Goal: Entertainment & Leisure: Browse casually

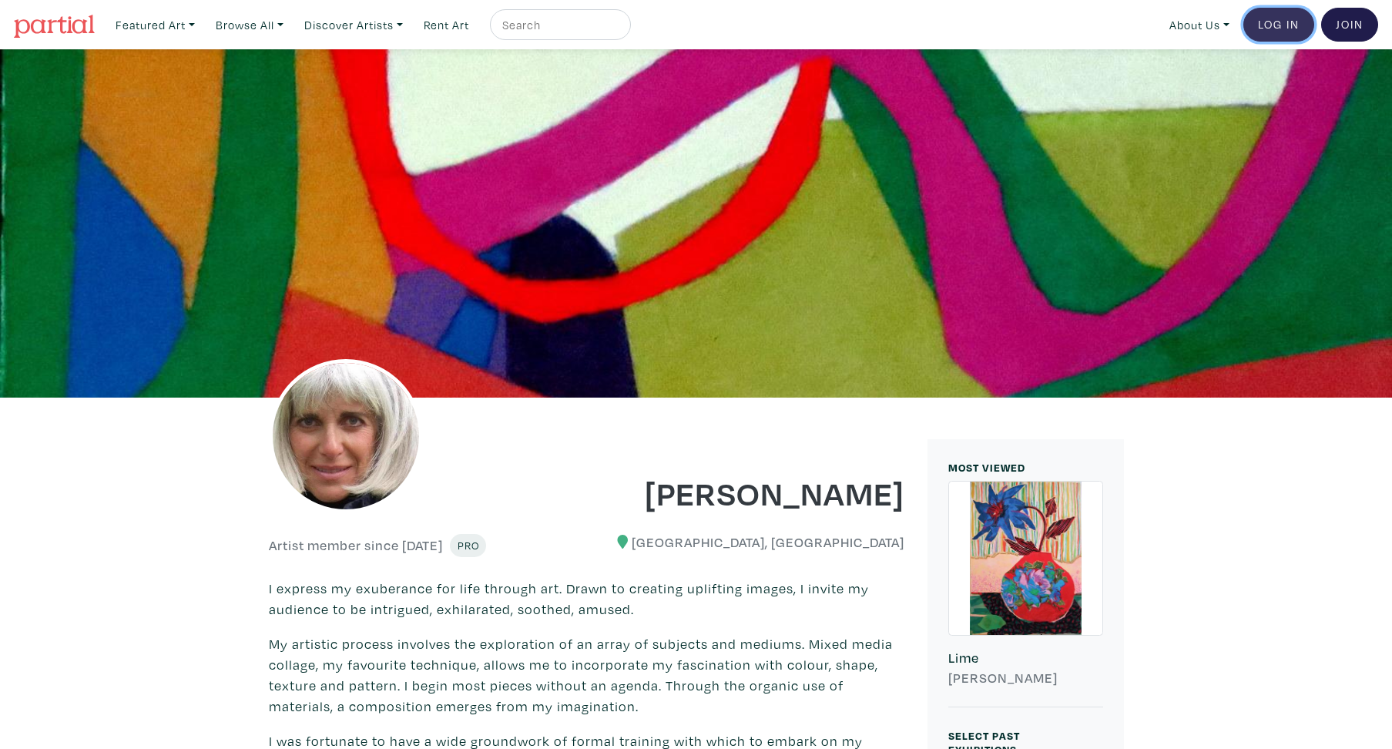
click at [1274, 30] on link "Log In" at bounding box center [1278, 25] width 71 height 34
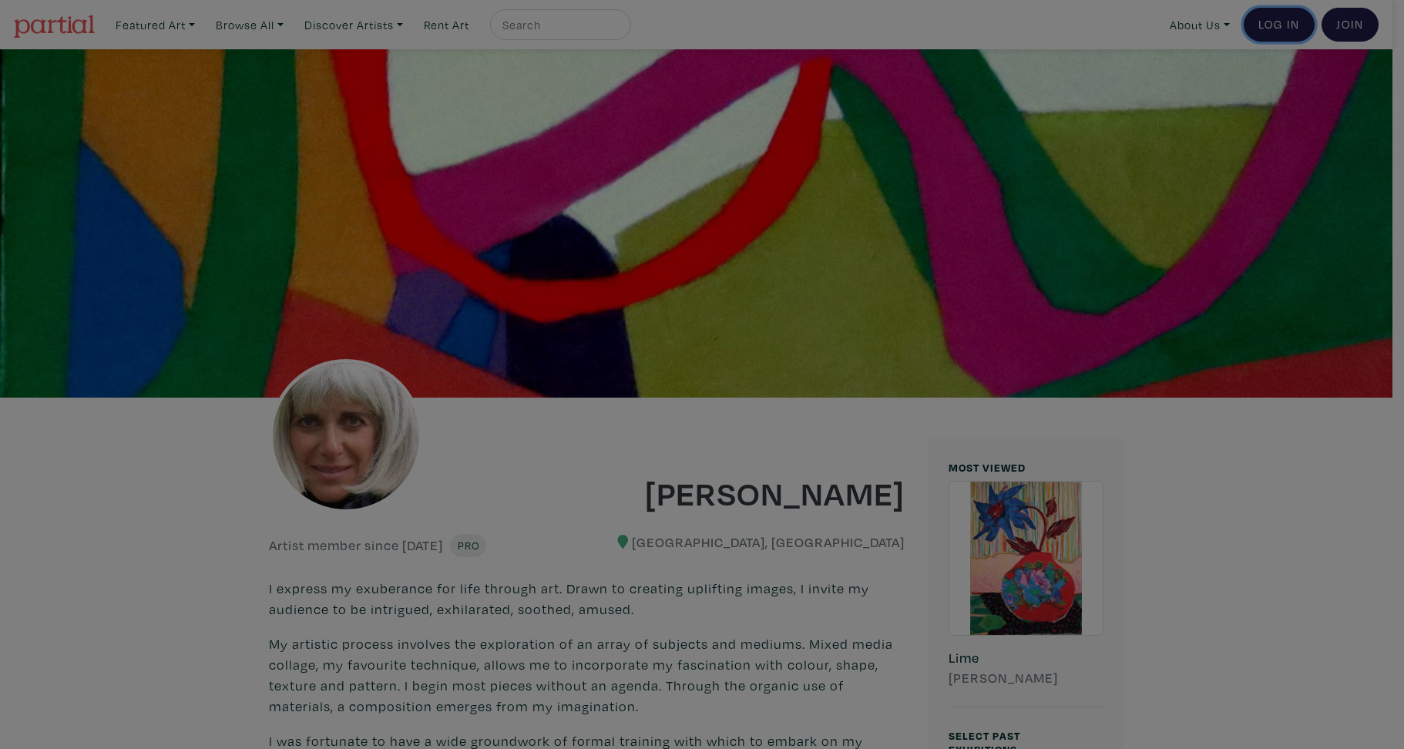
type input "dianefineart@gmail.com"
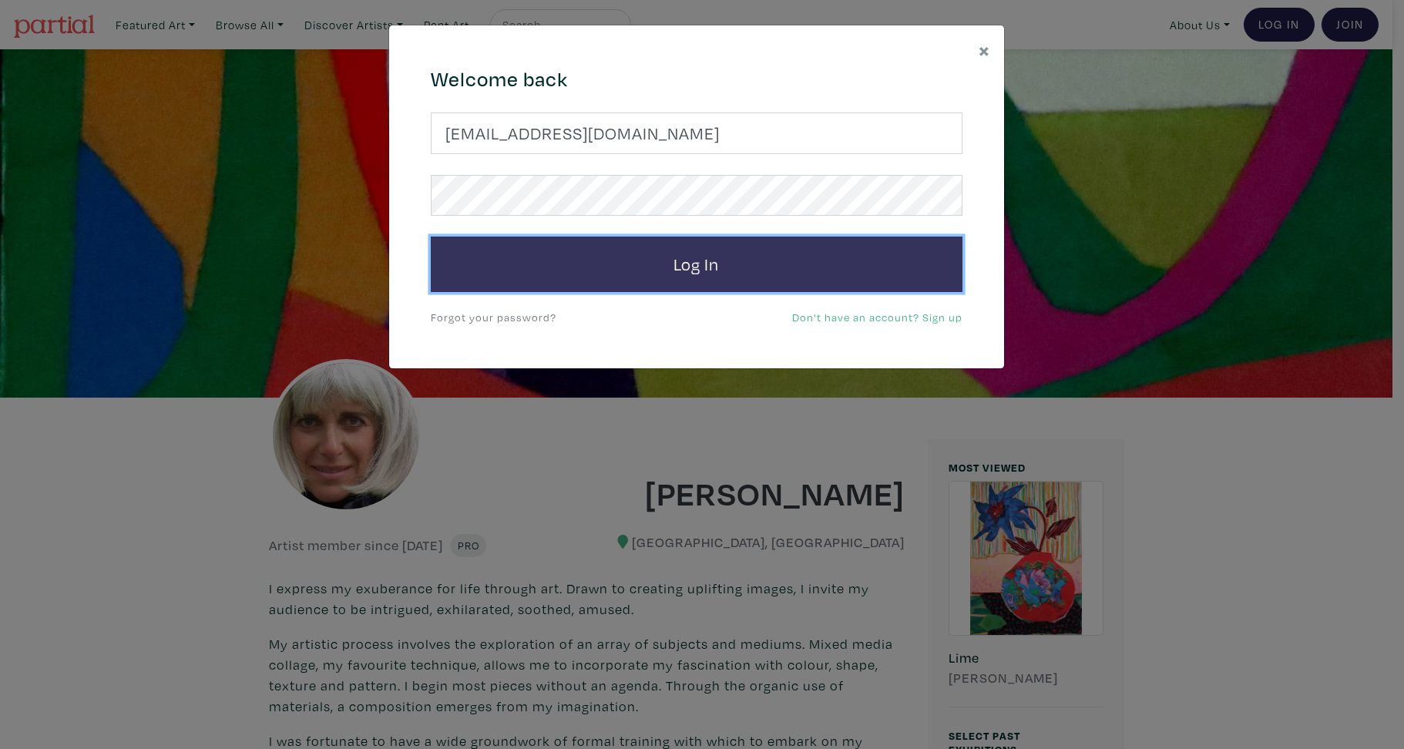
click at [689, 250] on button "Log In" at bounding box center [697, 264] width 532 height 55
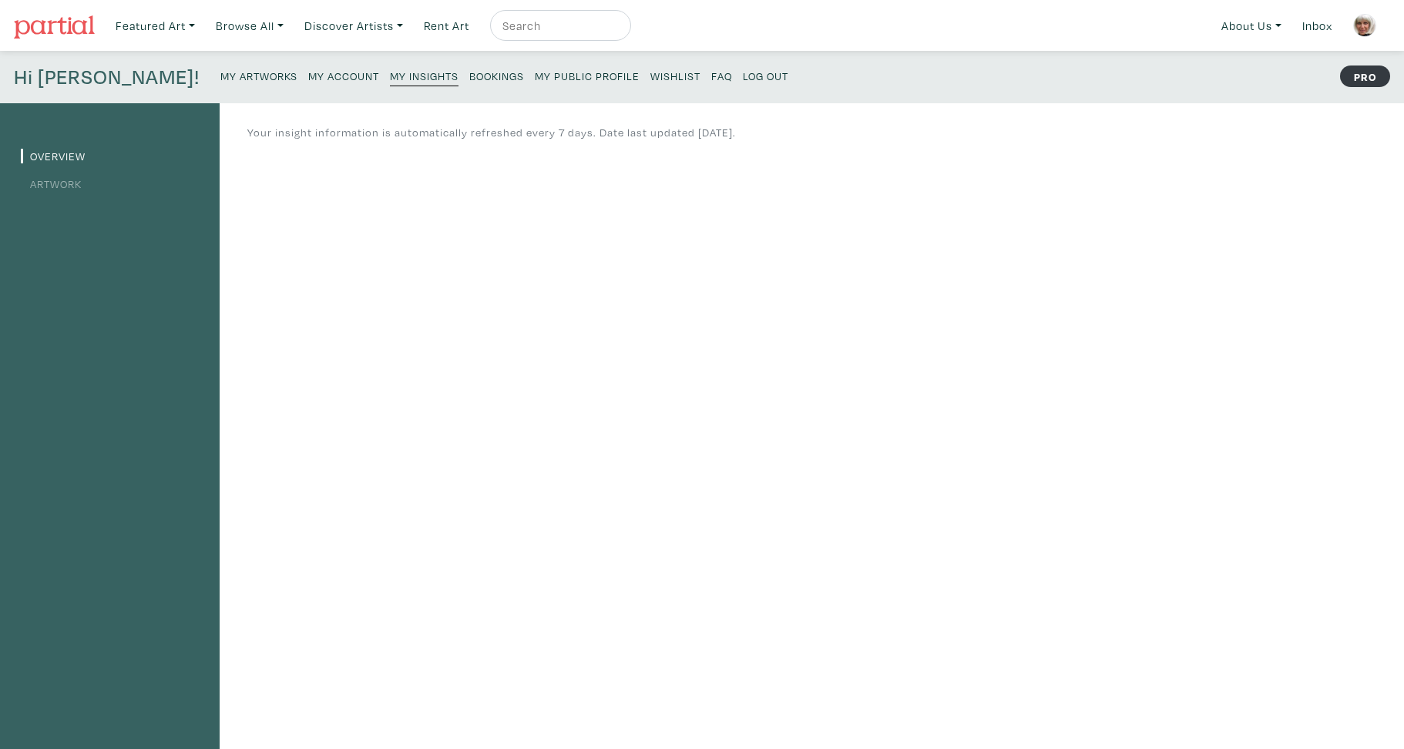
click at [220, 74] on small "My Artworks" at bounding box center [258, 76] width 77 height 15
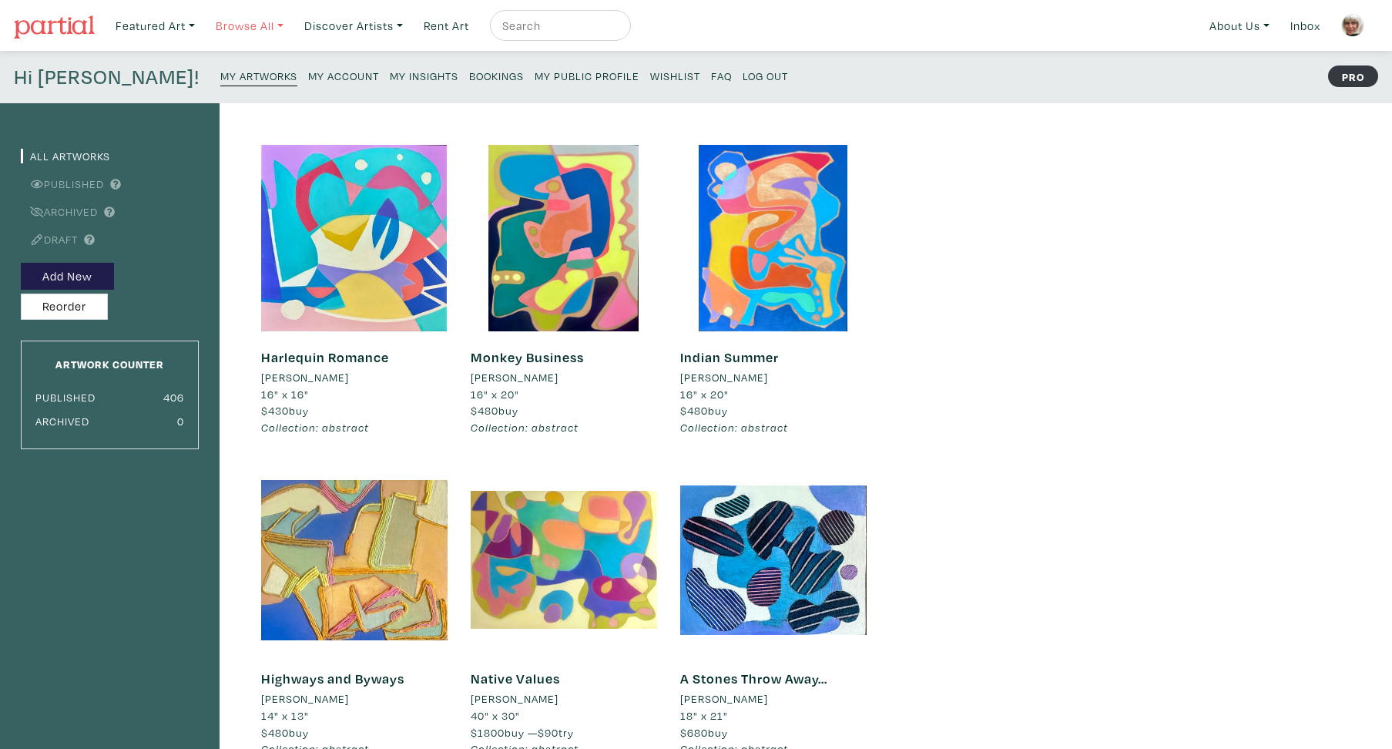
click at [260, 19] on link "Browse All" at bounding box center [250, 26] width 82 height 32
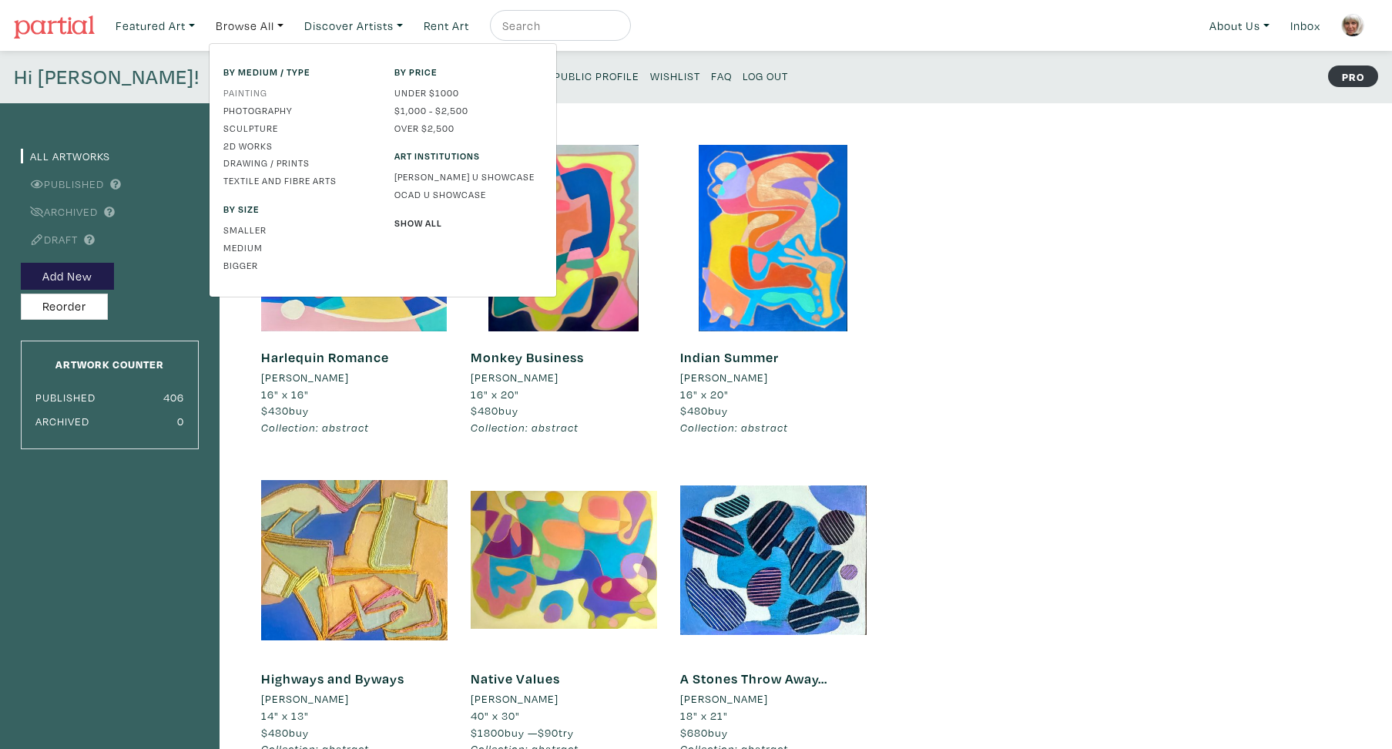
click at [265, 94] on link "Painting" at bounding box center [297, 93] width 148 height 14
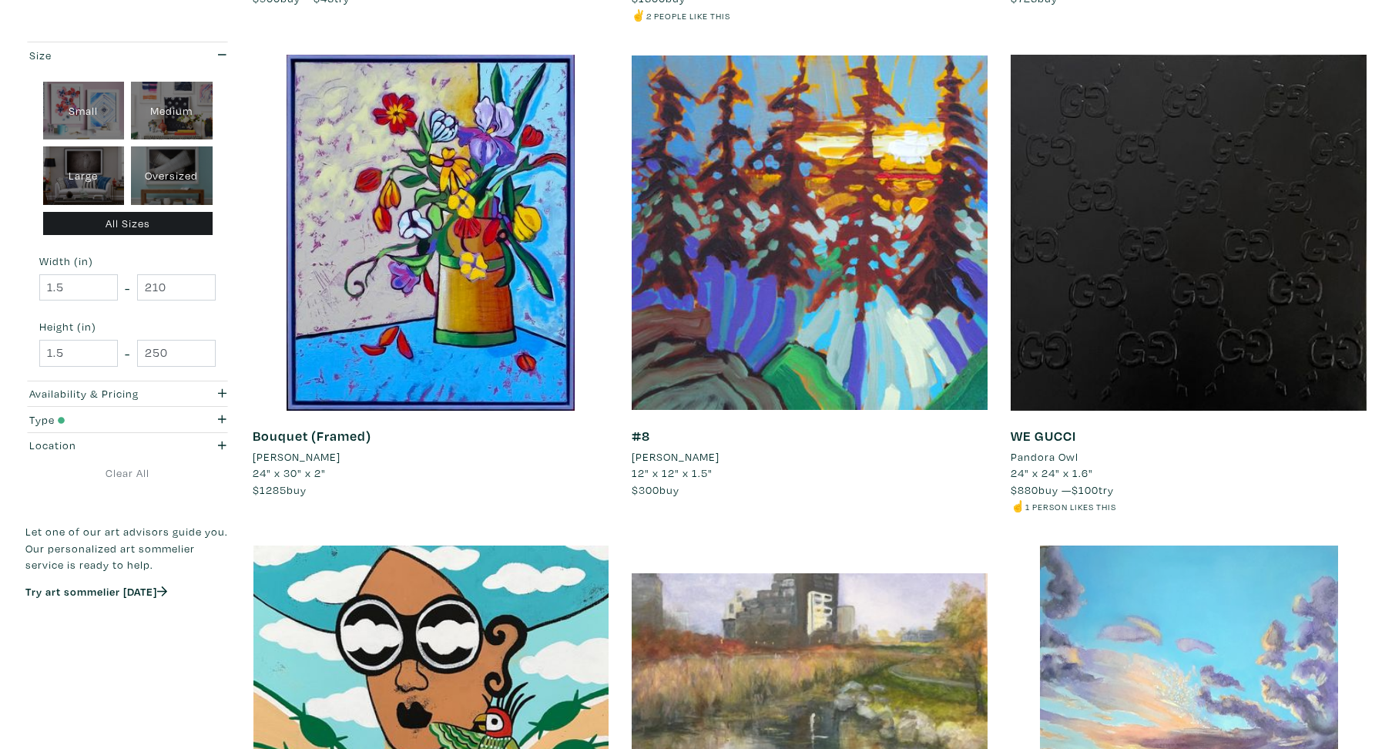
scroll to position [3439, 0]
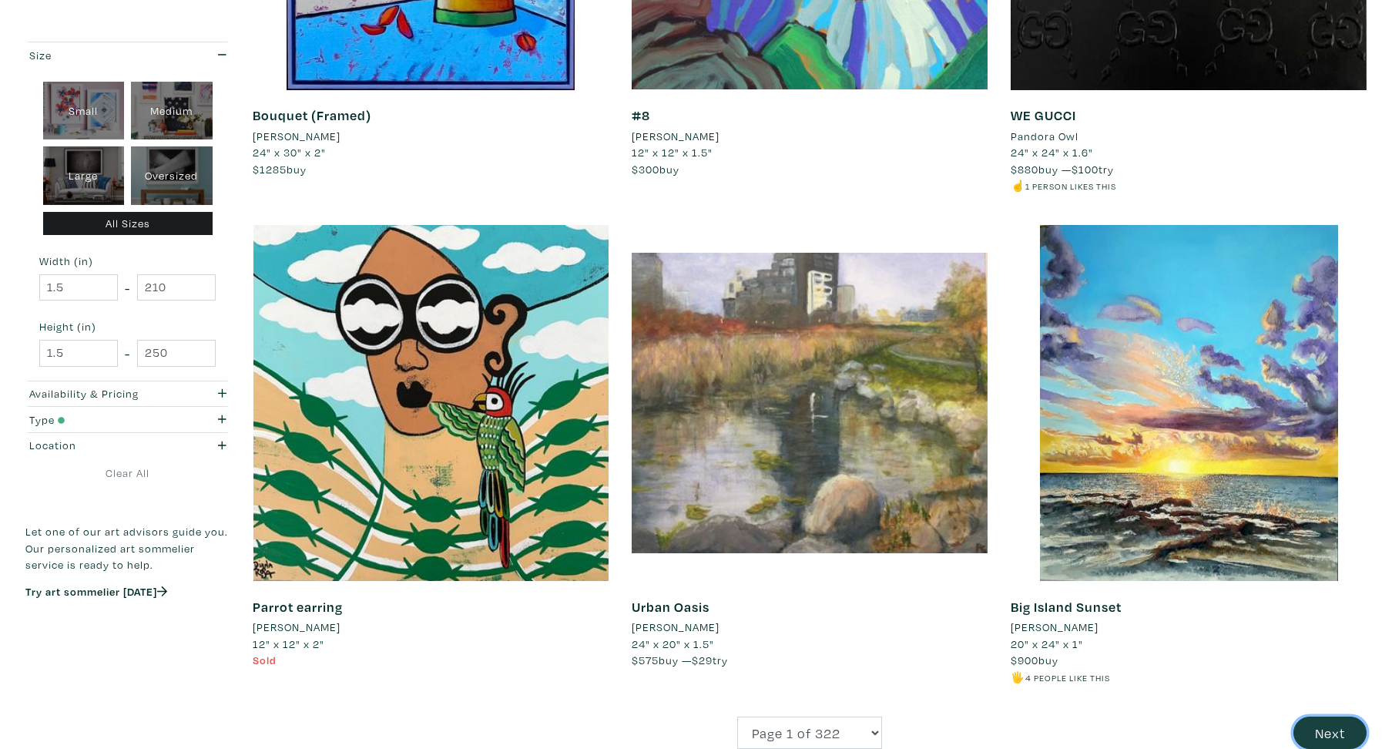
click at [1343, 736] on button "Next" at bounding box center [1329, 732] width 73 height 33
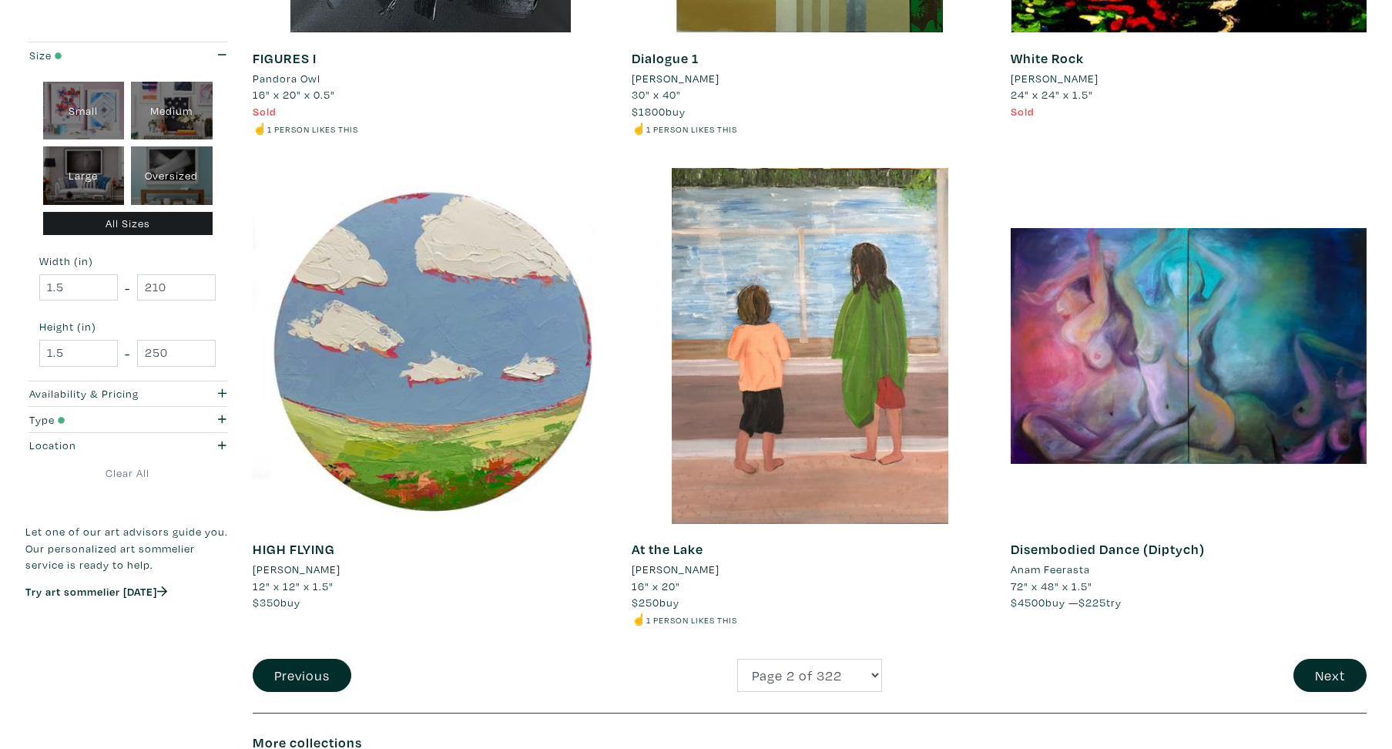
scroll to position [3575, 0]
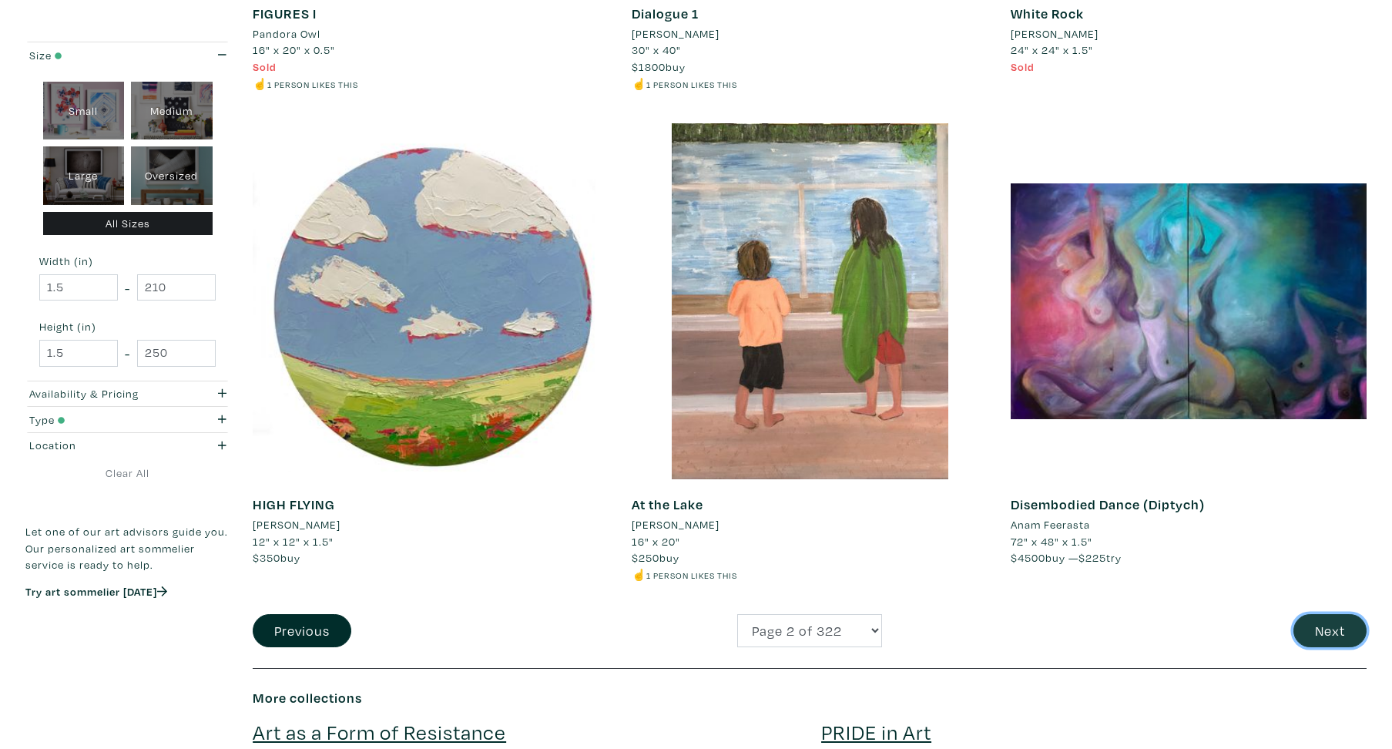
click at [1338, 638] on button "Next" at bounding box center [1329, 630] width 73 height 33
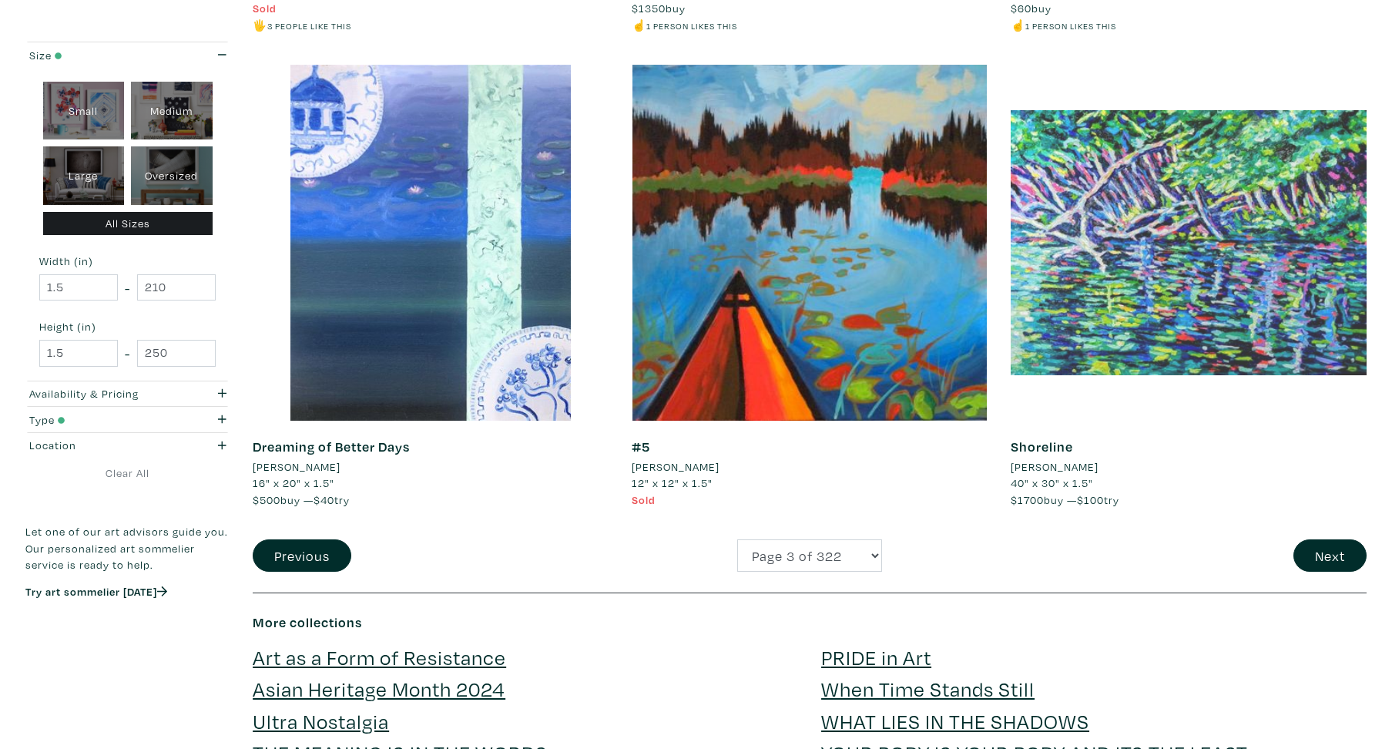
scroll to position [3624, 0]
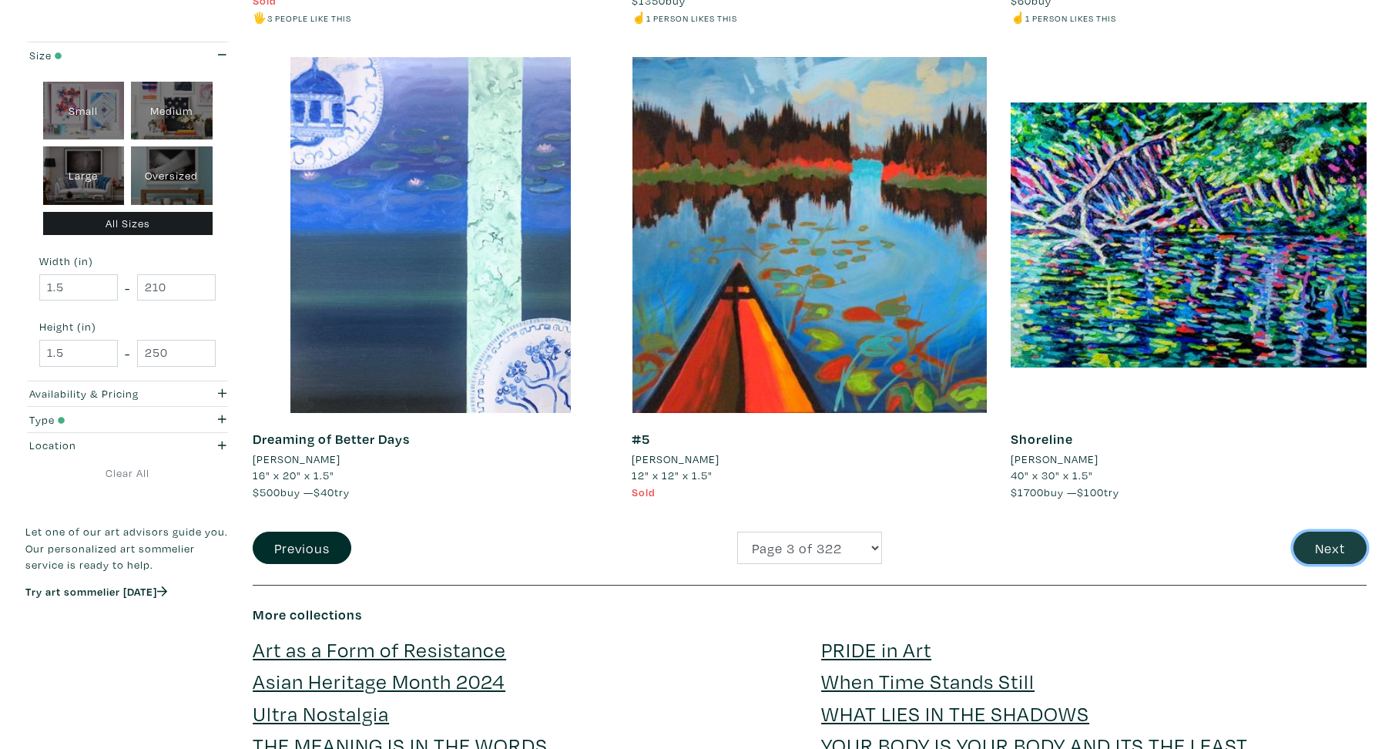
click at [1320, 545] on button "Next" at bounding box center [1329, 548] width 73 height 33
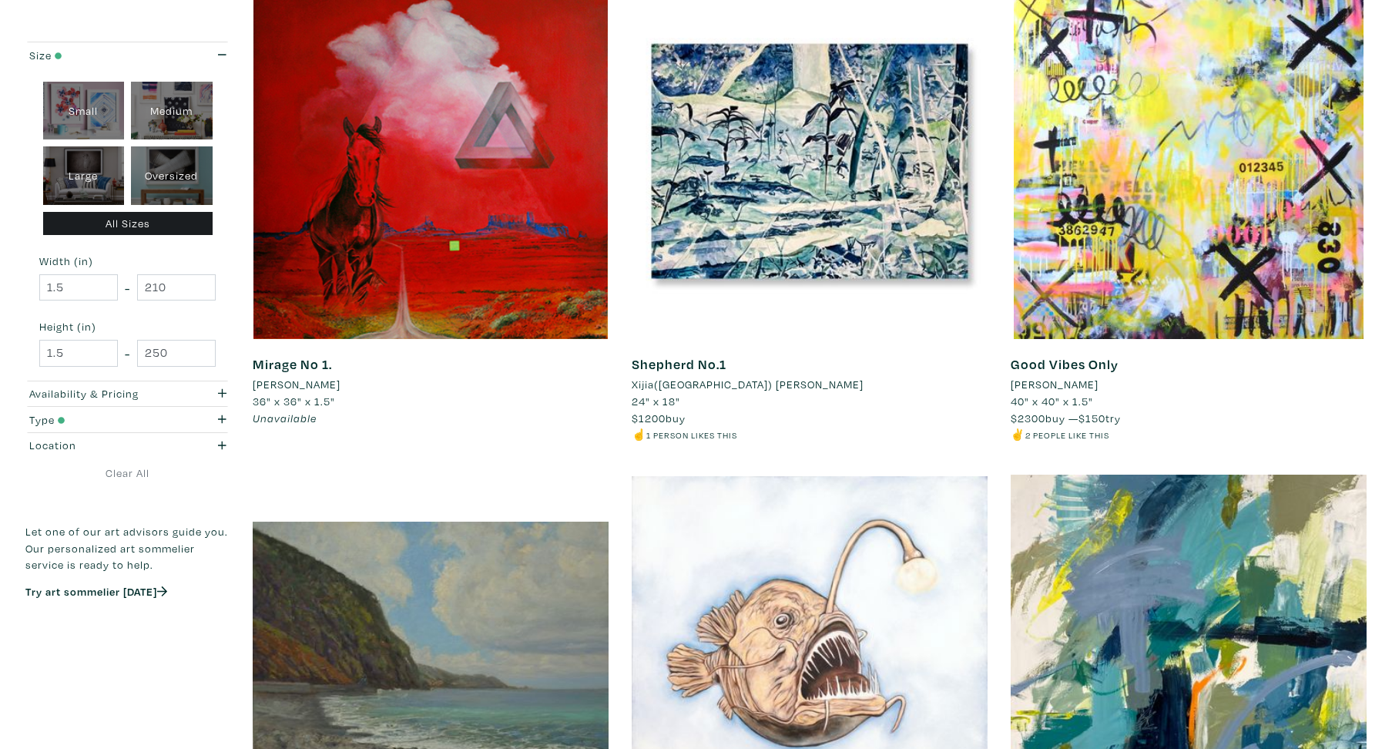
scroll to position [3599, 0]
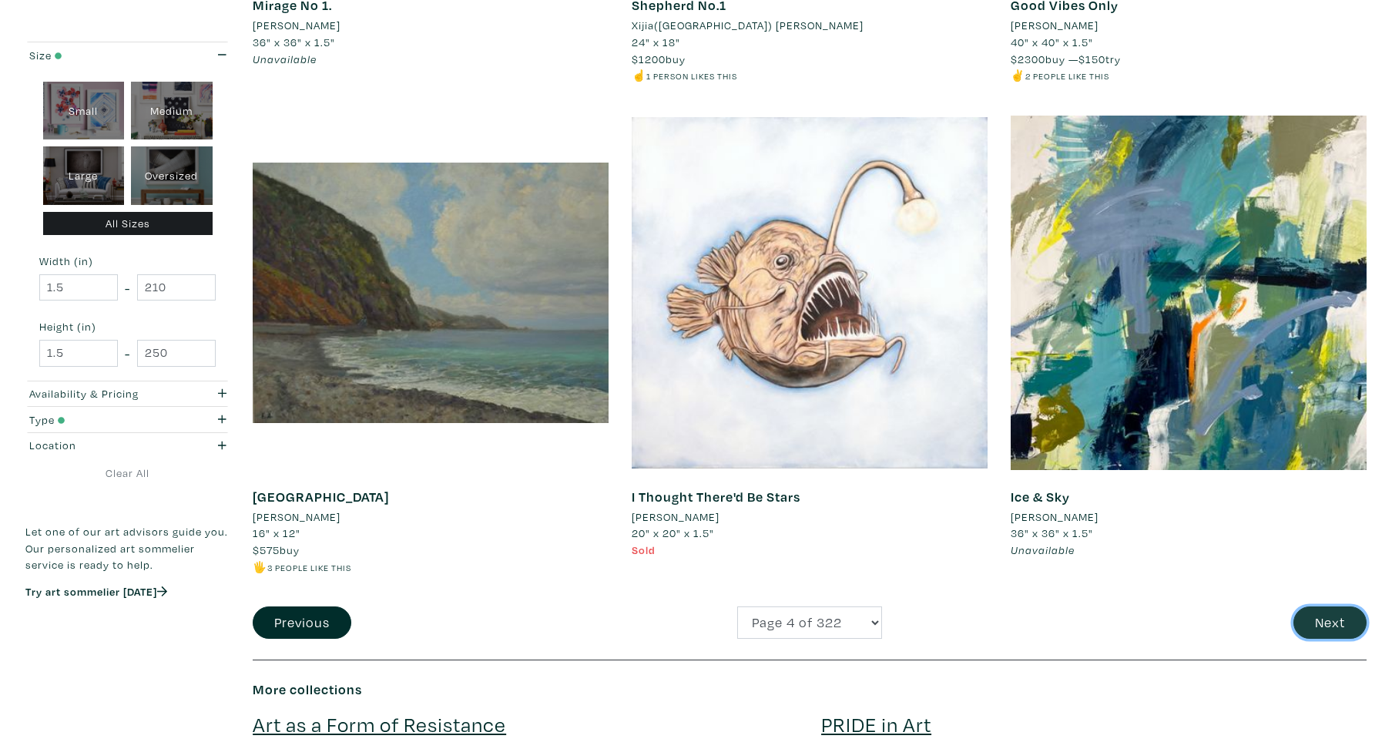
click at [1321, 607] on button "Next" at bounding box center [1329, 622] width 73 height 33
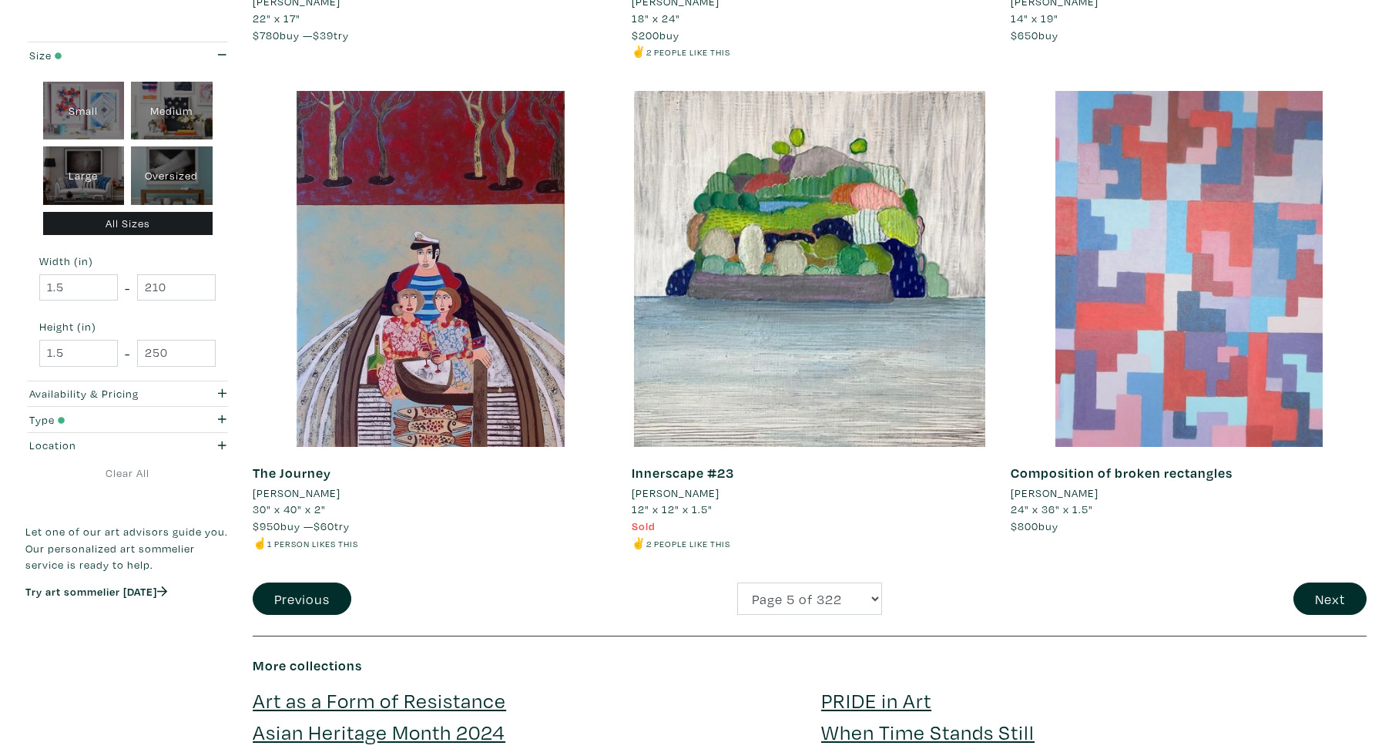
scroll to position [3624, 0]
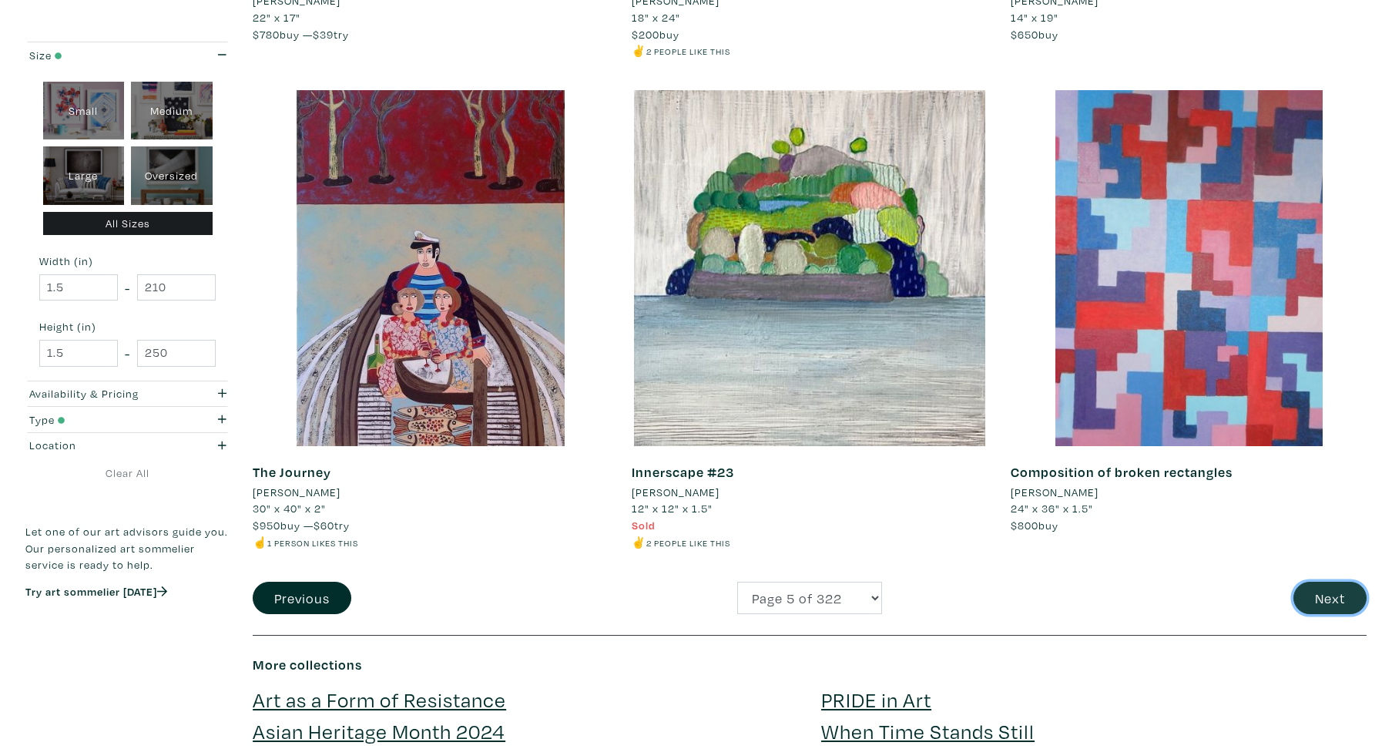
click at [1306, 597] on button "Next" at bounding box center [1329, 598] width 73 height 33
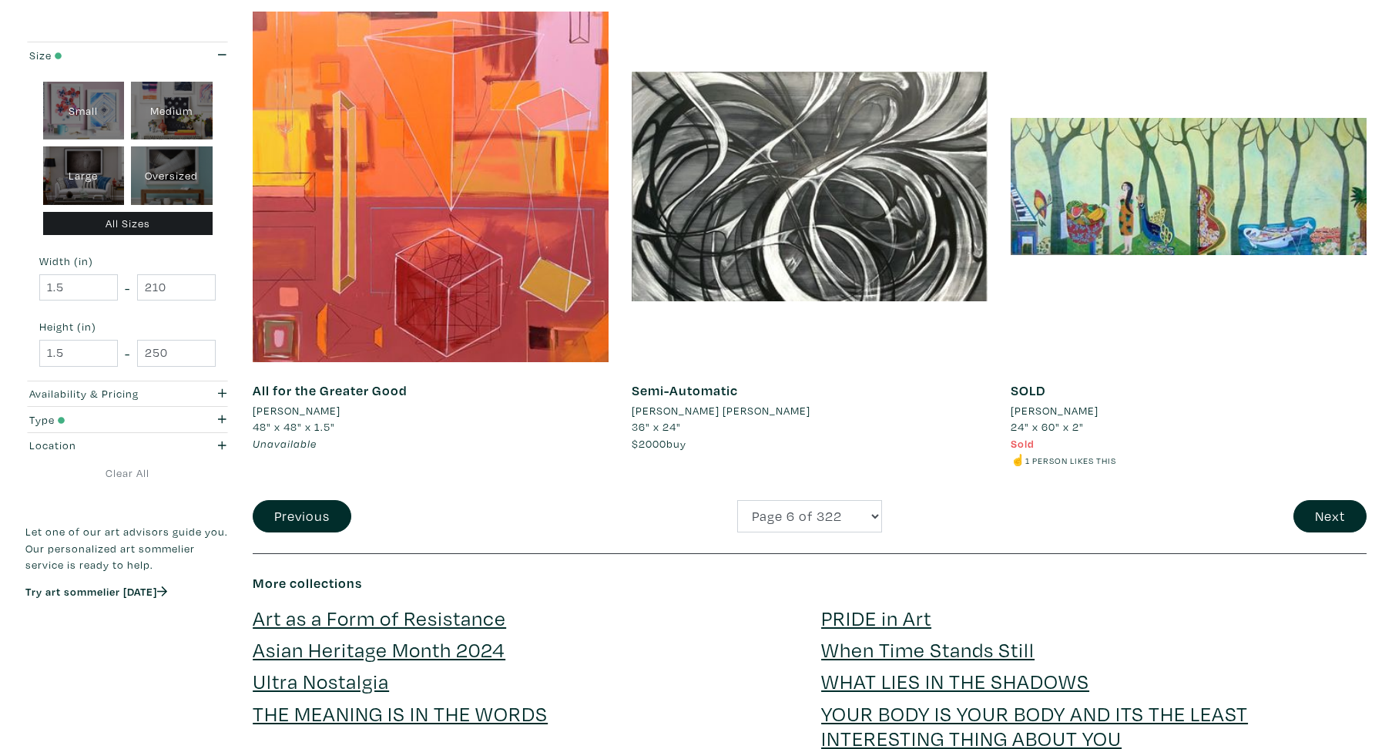
scroll to position [3710, 0]
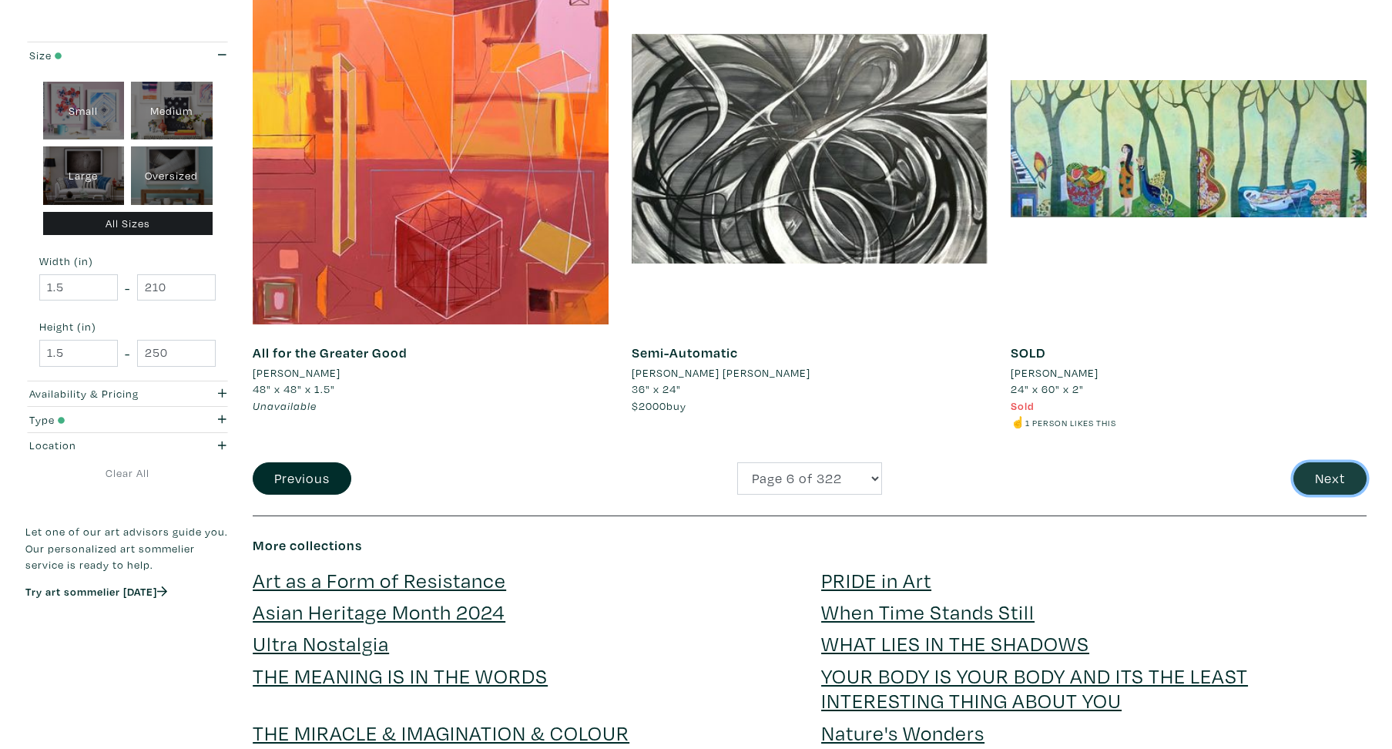
click at [1319, 478] on button "Next" at bounding box center [1329, 478] width 73 height 33
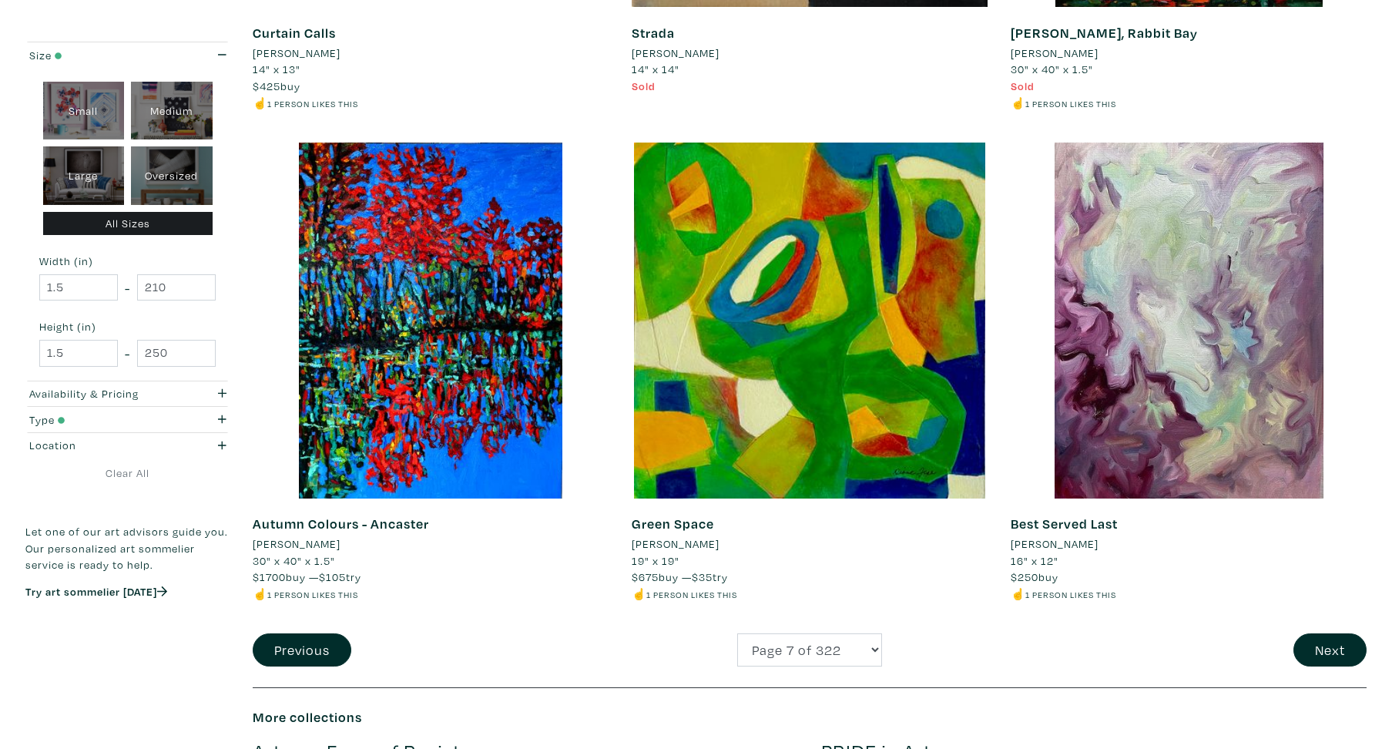
scroll to position [3562, 0]
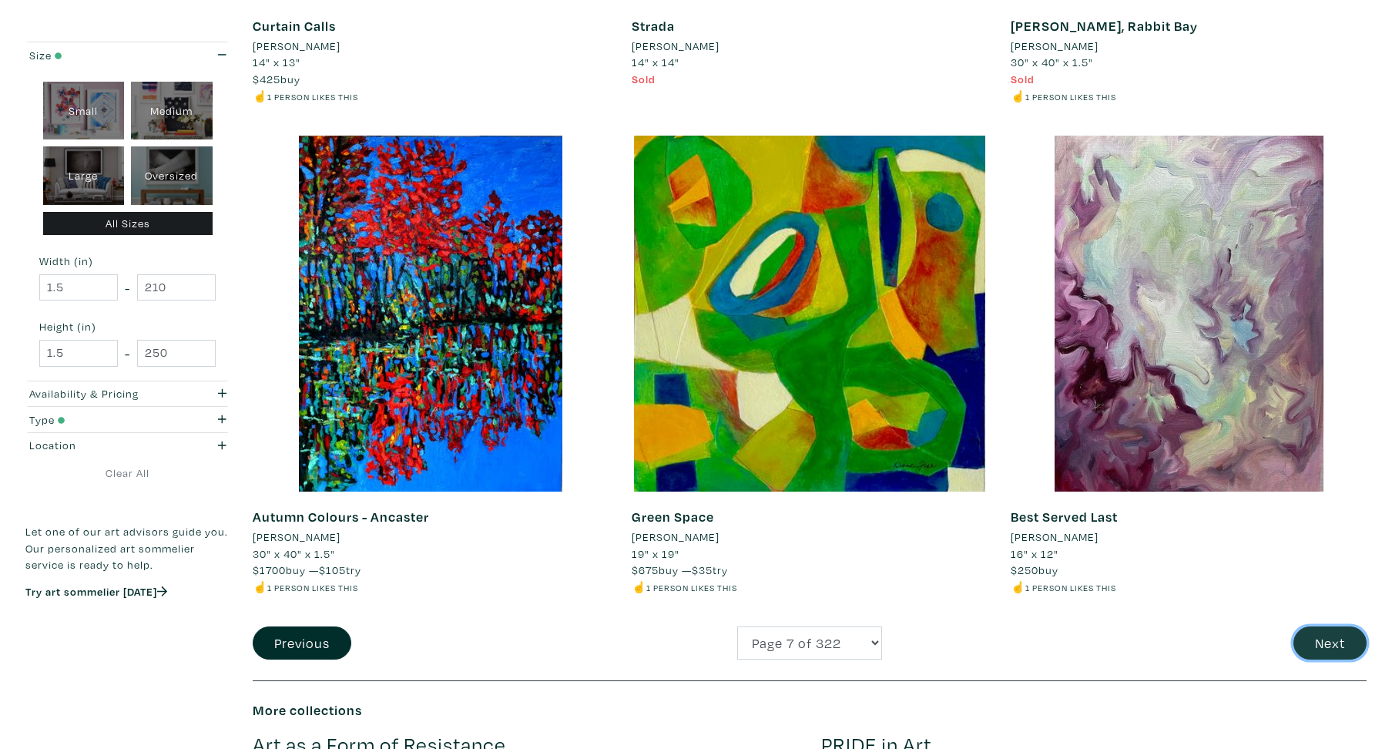
click at [1354, 639] on button "Next" at bounding box center [1329, 642] width 73 height 33
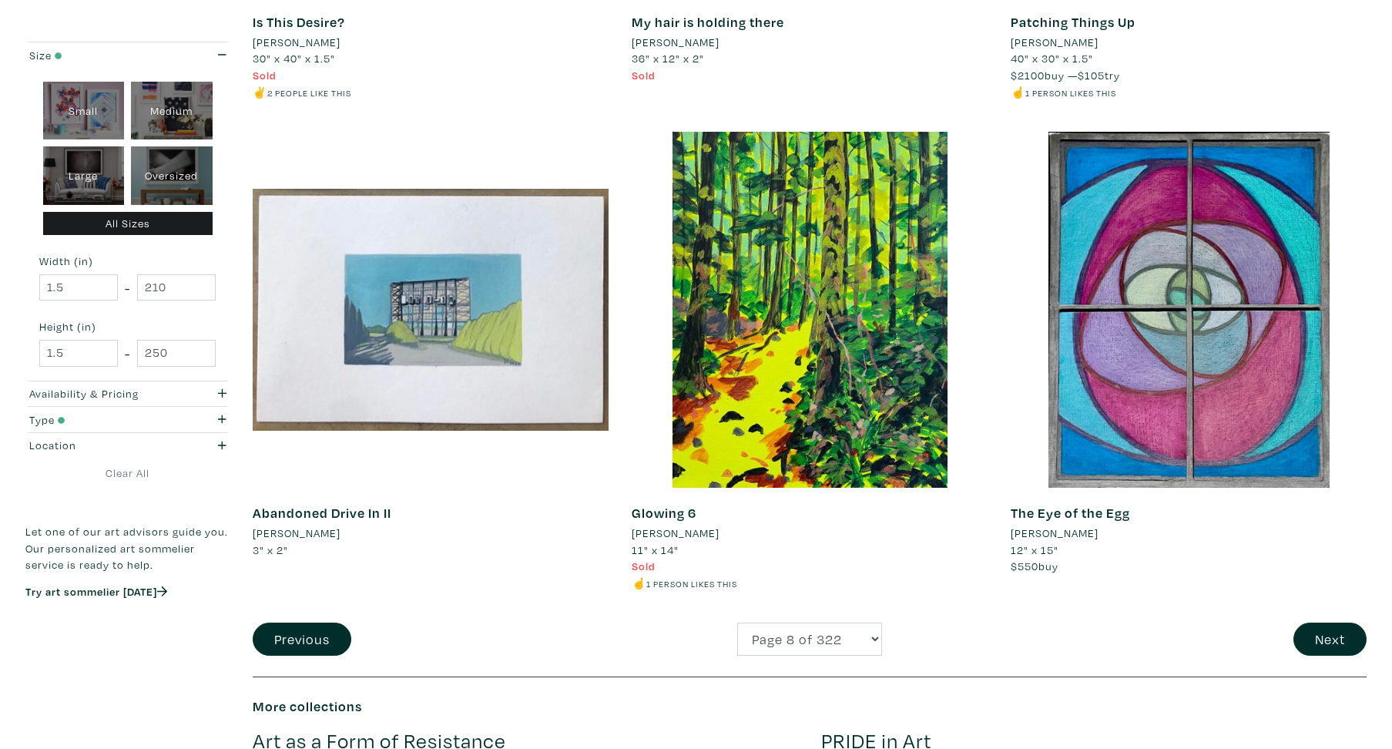
scroll to position [3575, 0]
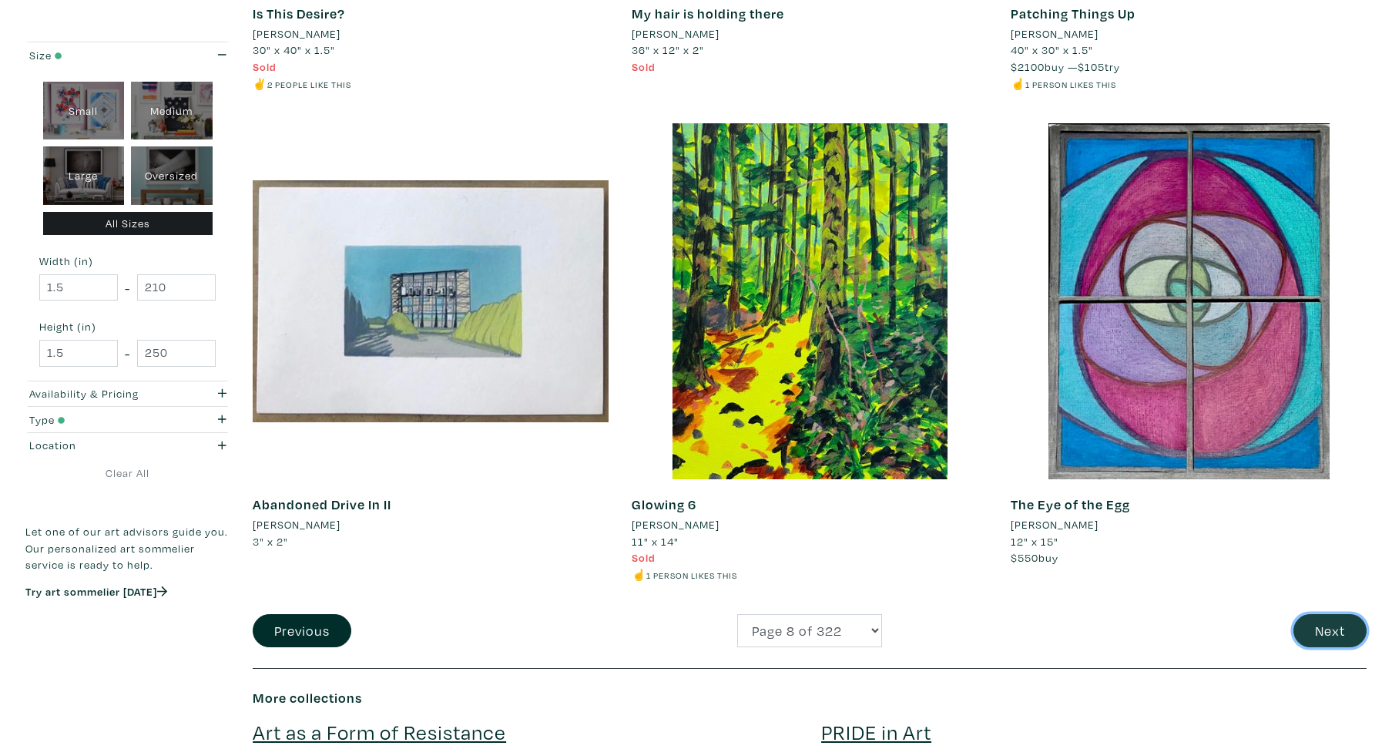
click at [1326, 635] on button "Next" at bounding box center [1329, 630] width 73 height 33
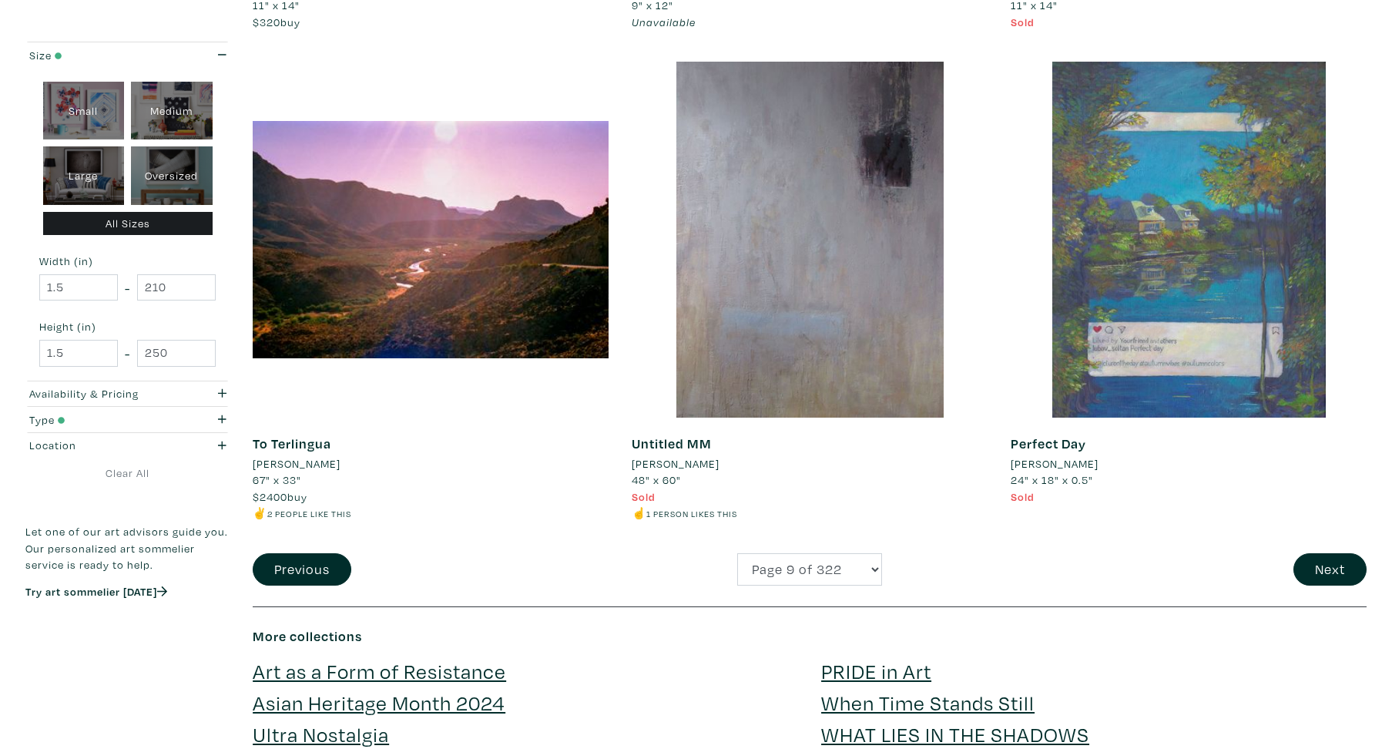
scroll to position [3624, 0]
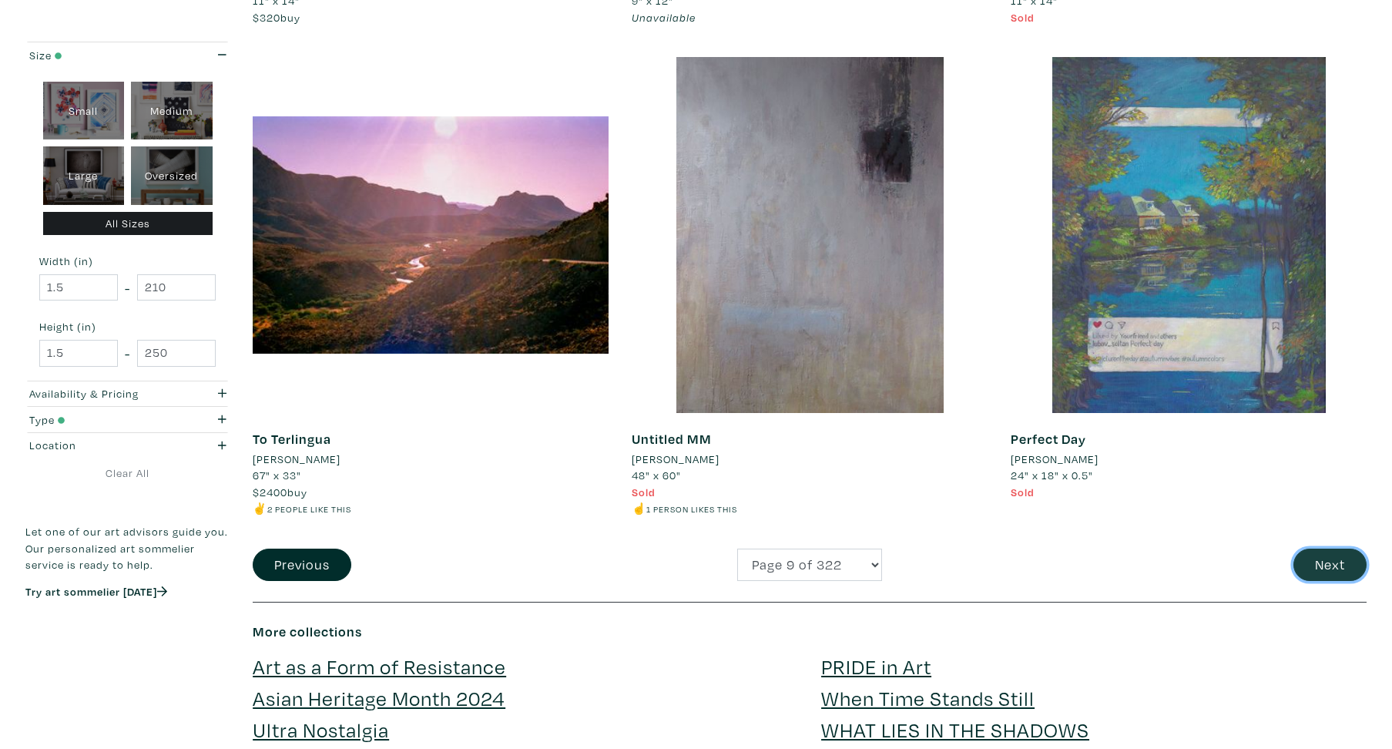
click at [1323, 562] on button "Next" at bounding box center [1329, 565] width 73 height 33
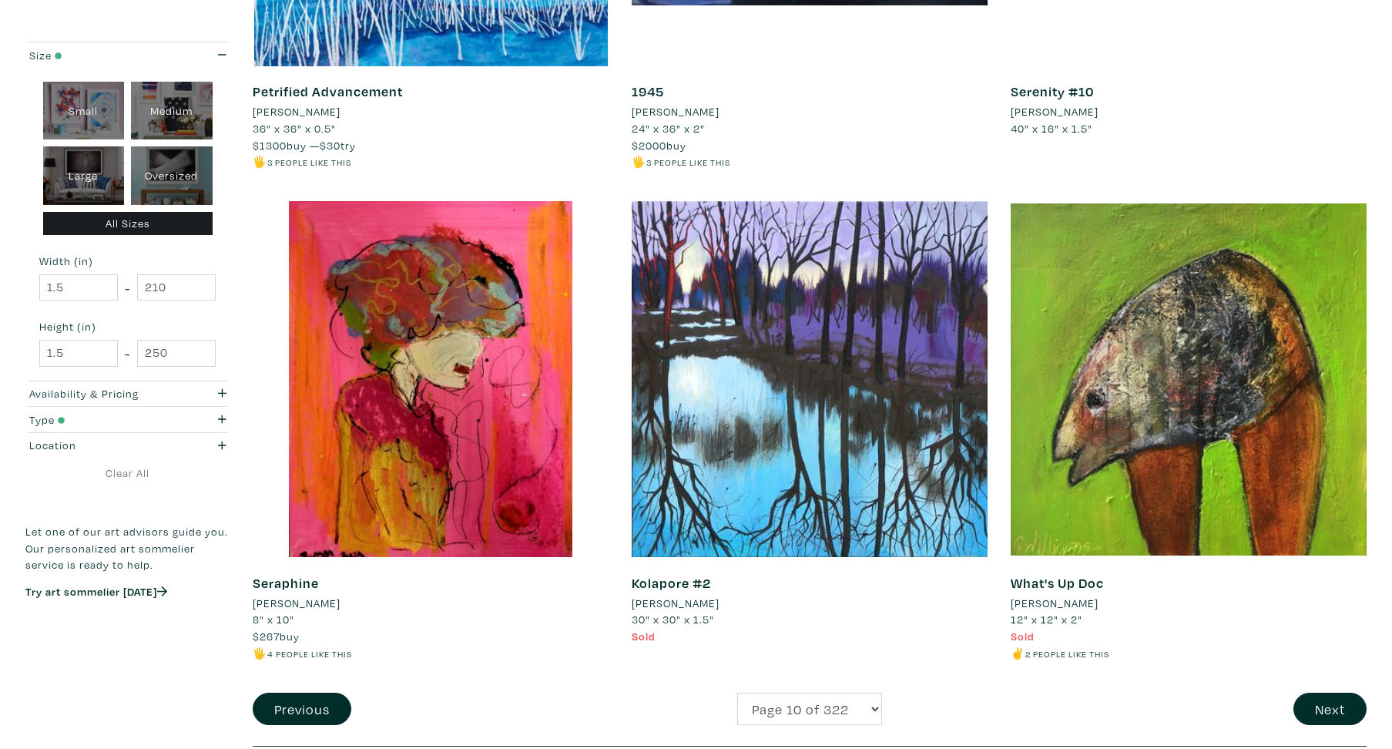
scroll to position [3636, 0]
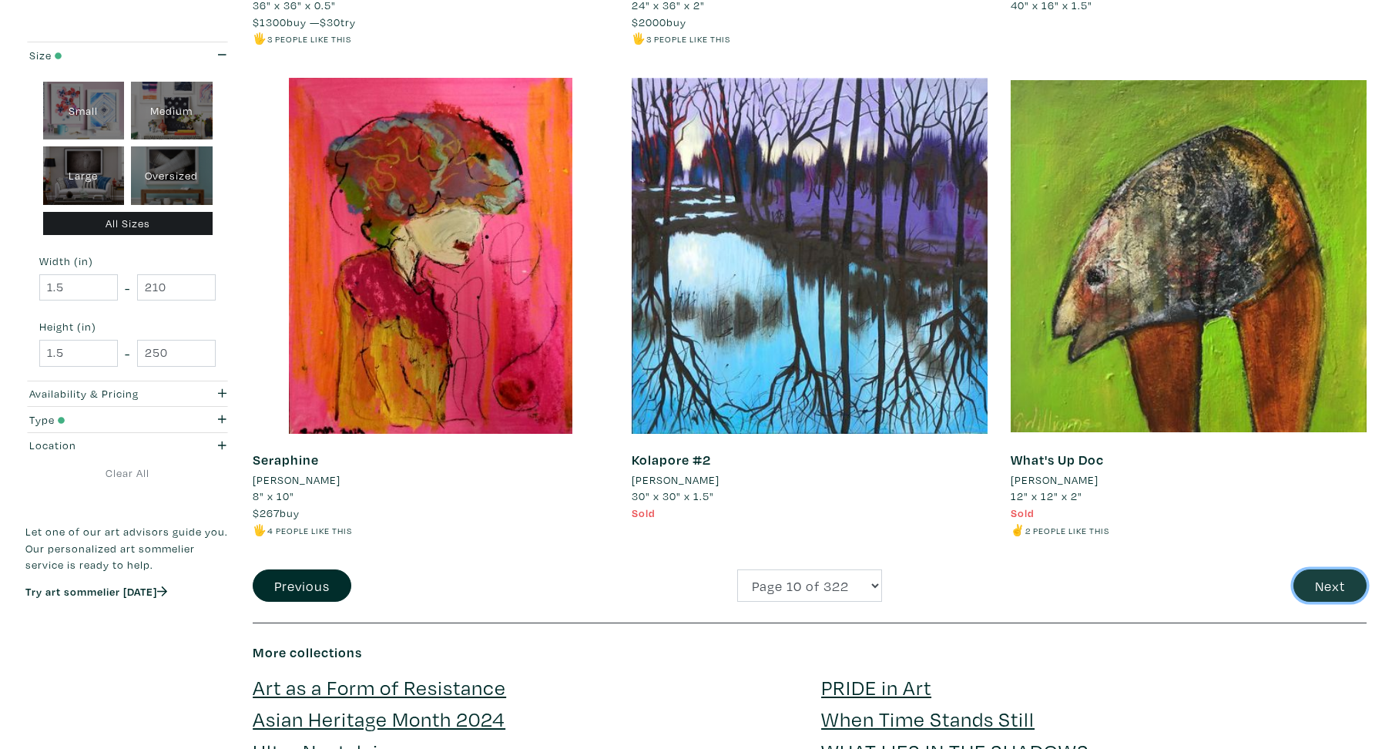
click at [1307, 592] on button "Next" at bounding box center [1329, 585] width 73 height 33
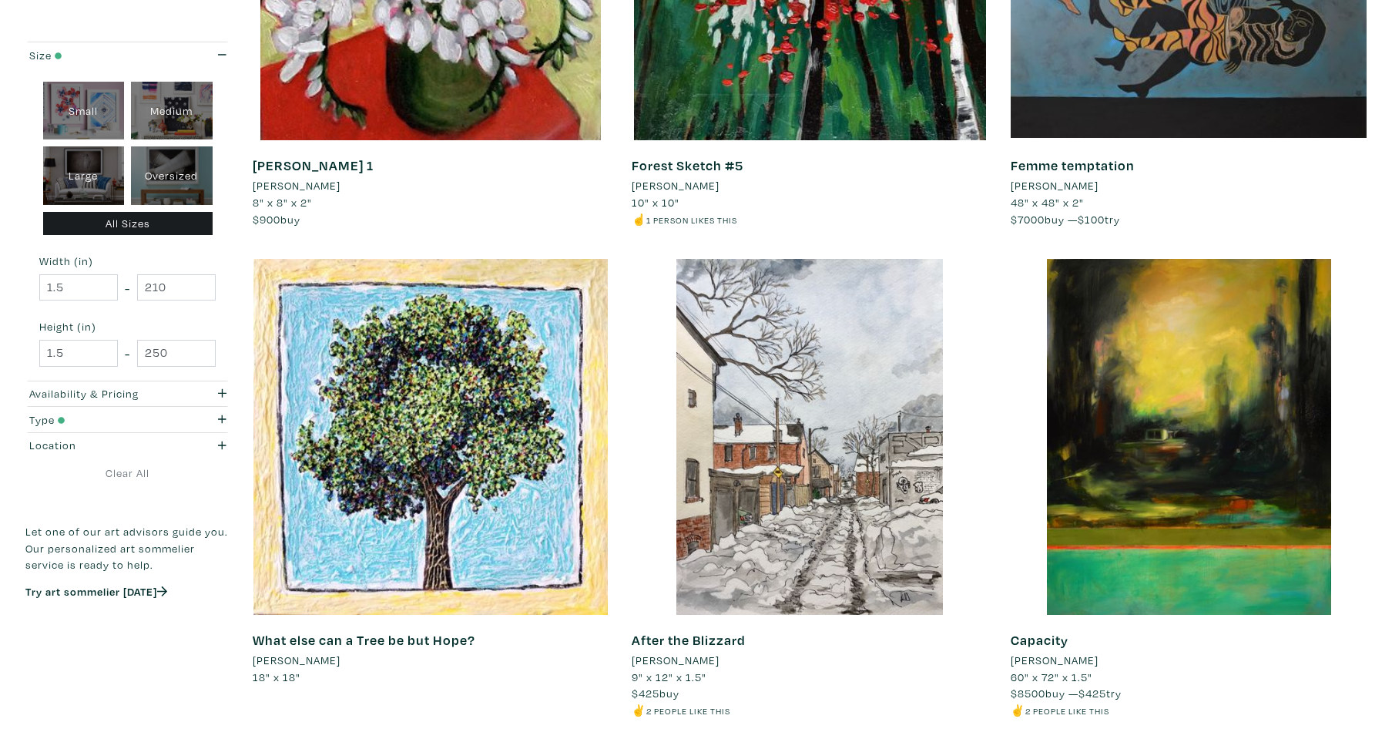
scroll to position [3673, 0]
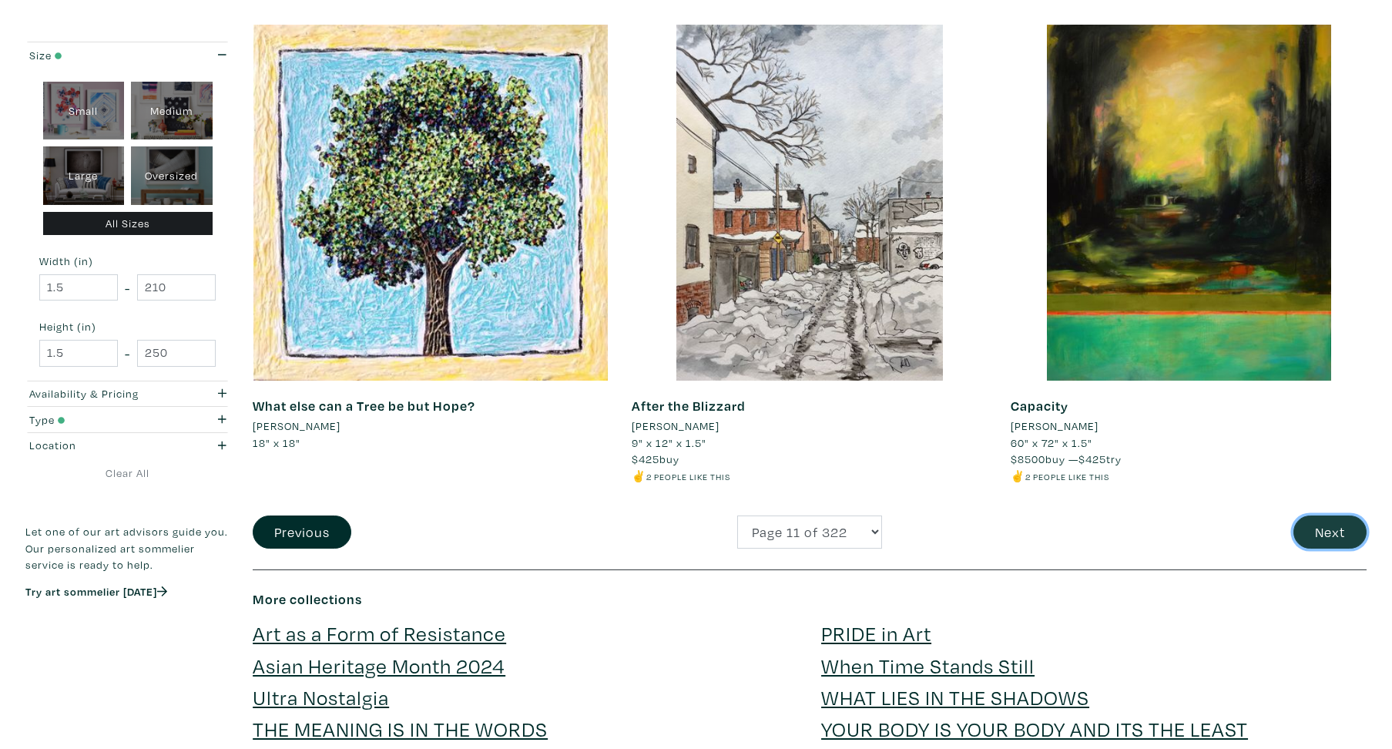
click at [1334, 538] on button "Next" at bounding box center [1329, 531] width 73 height 33
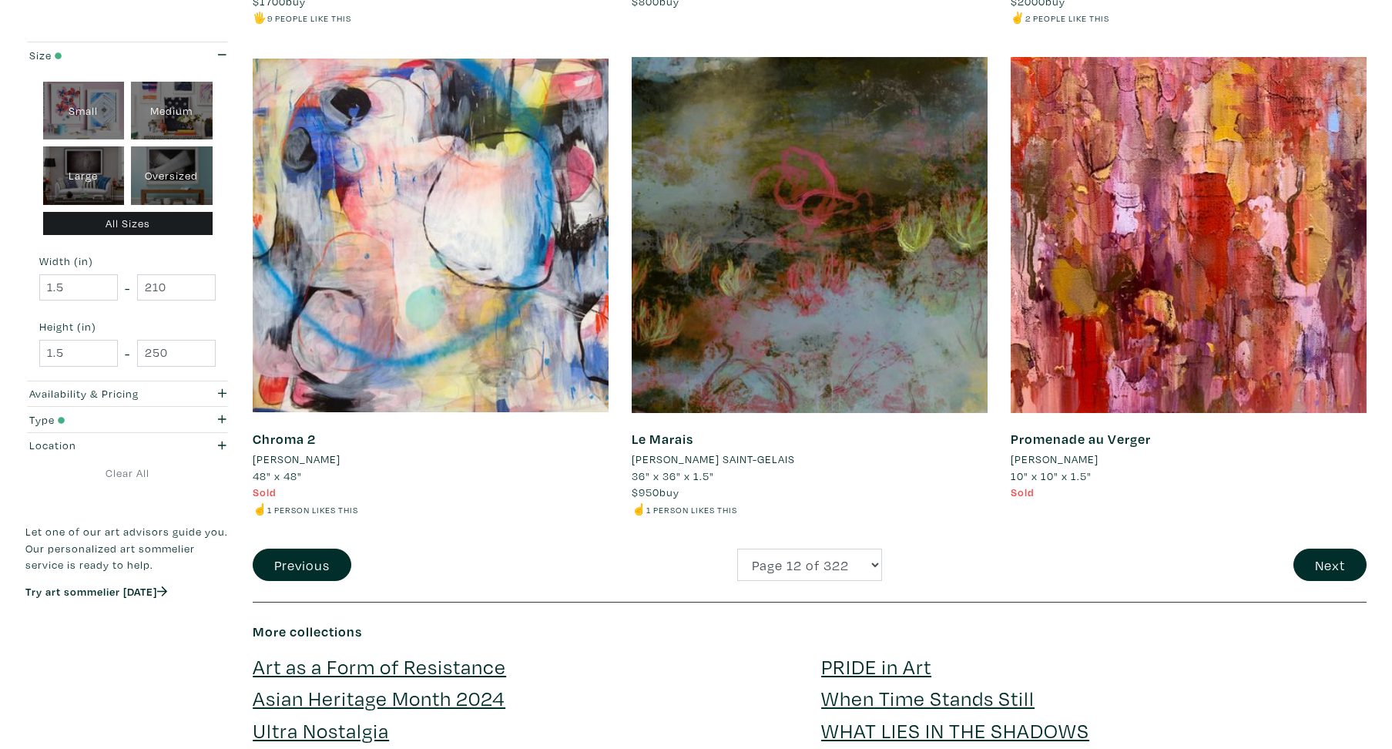
scroll to position [3612, 0]
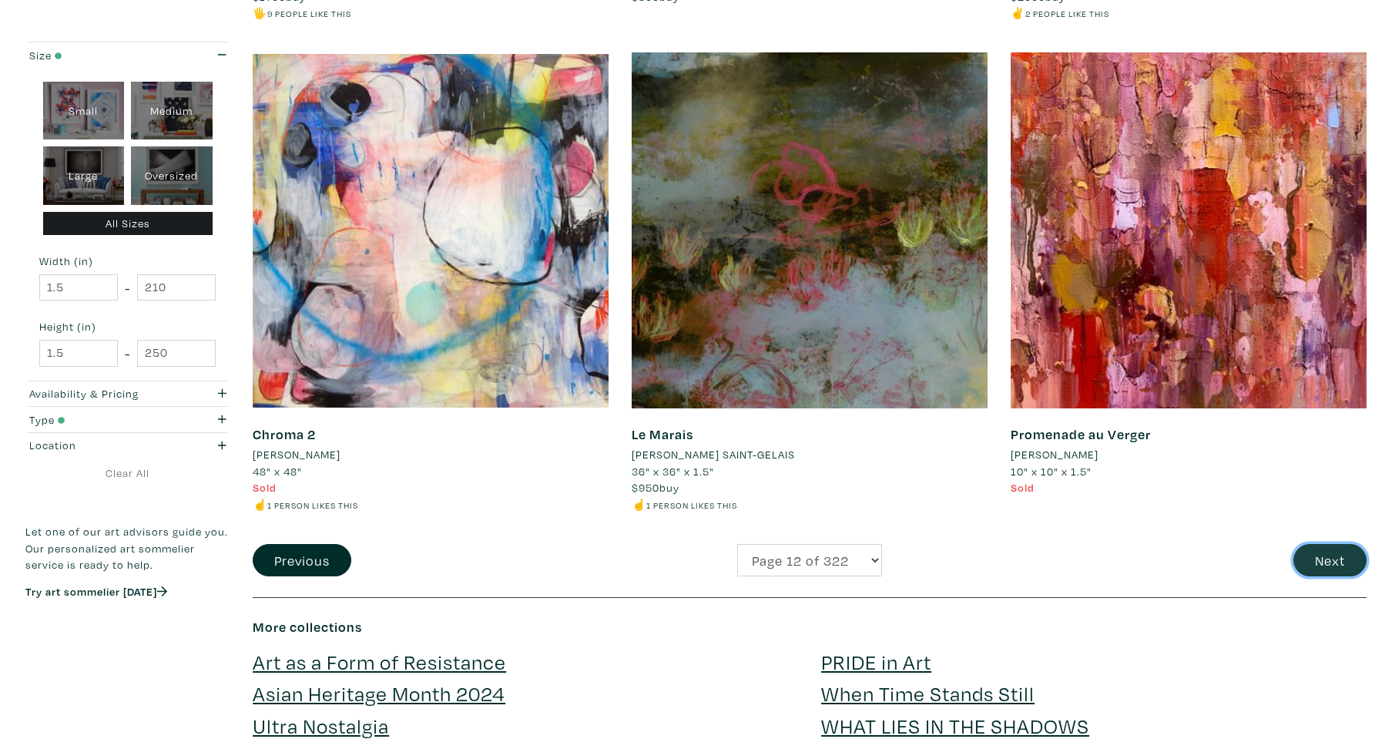
click at [1324, 568] on button "Next" at bounding box center [1329, 560] width 73 height 33
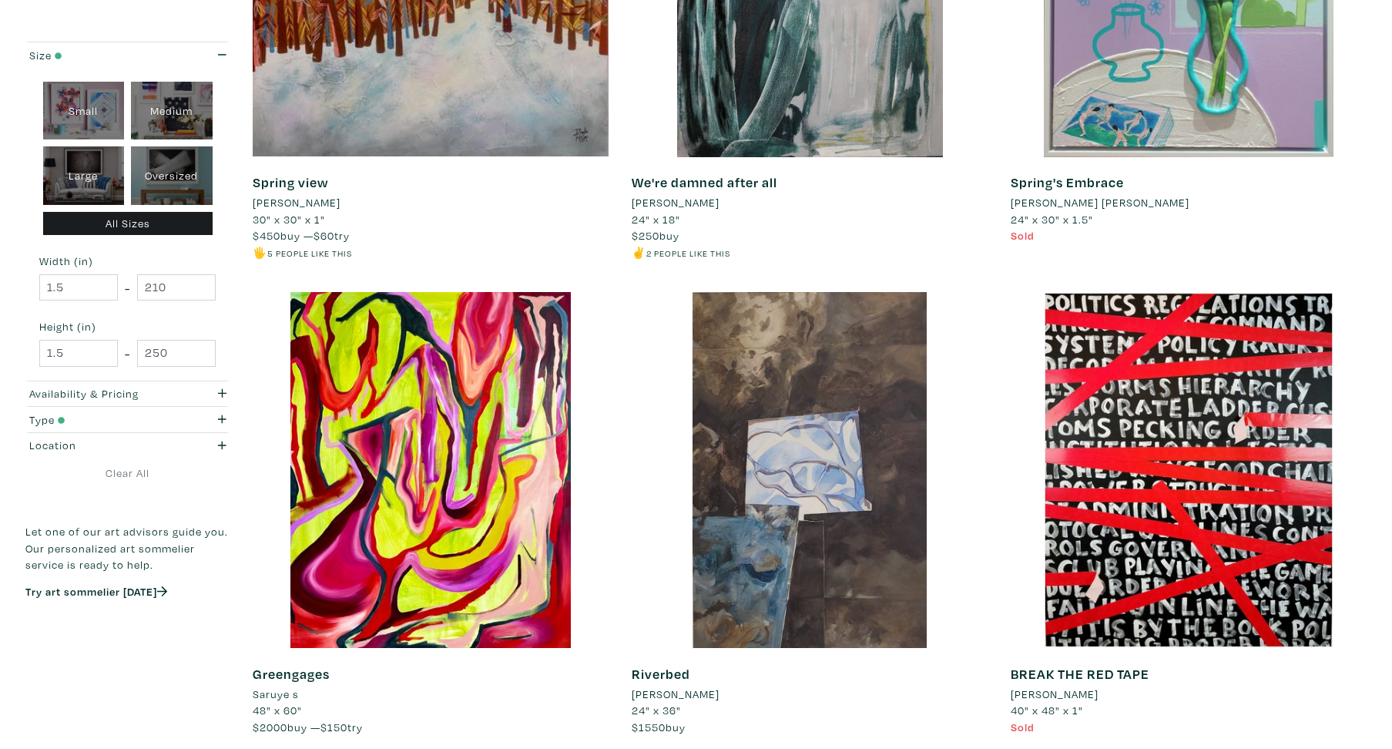
scroll to position [3501, 0]
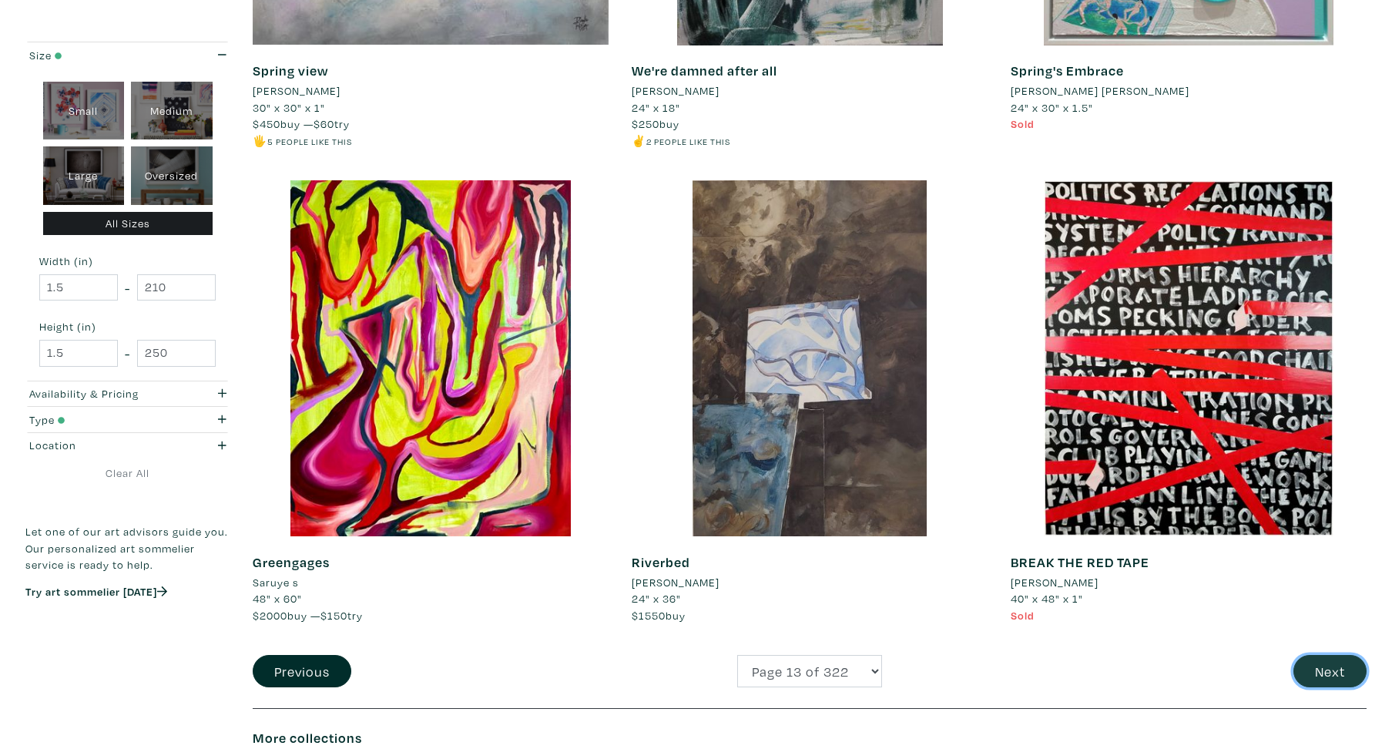
click at [1337, 669] on button "Next" at bounding box center [1329, 671] width 73 height 33
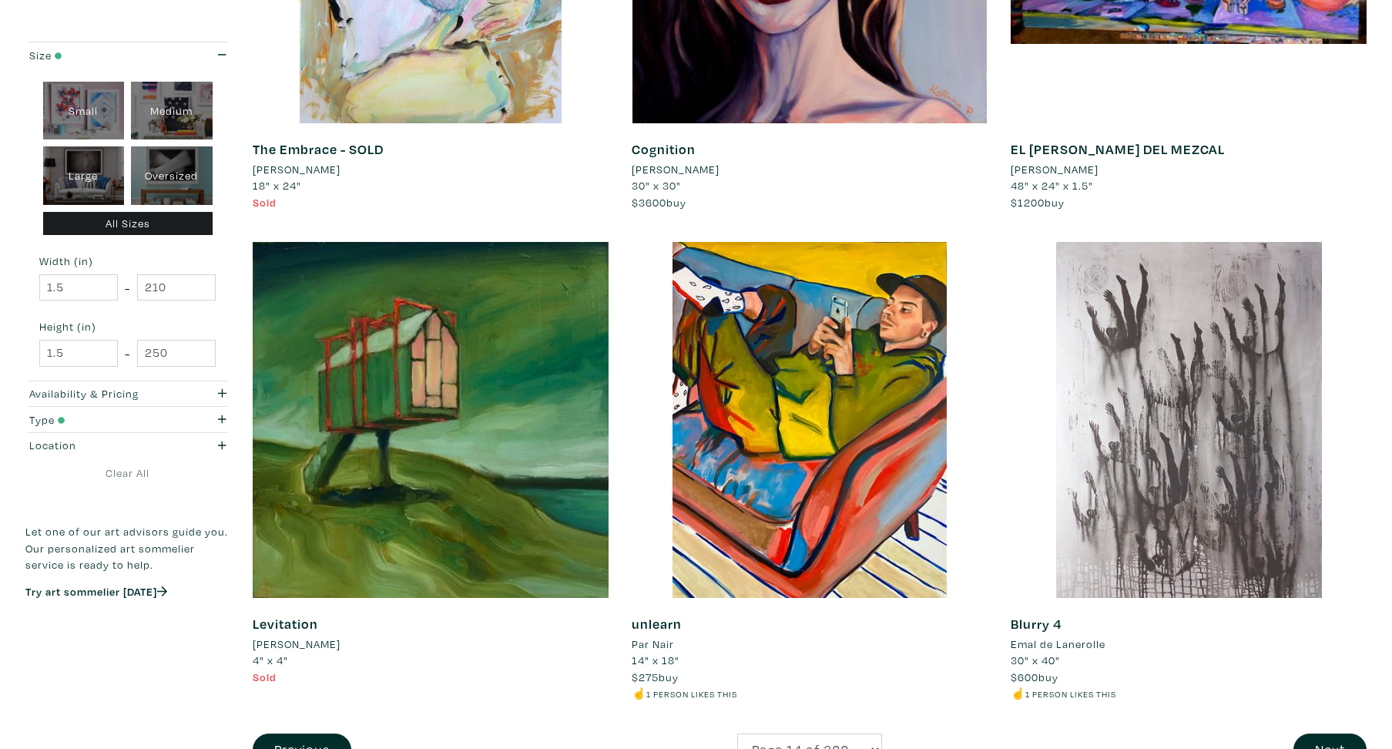
scroll to position [3587, 0]
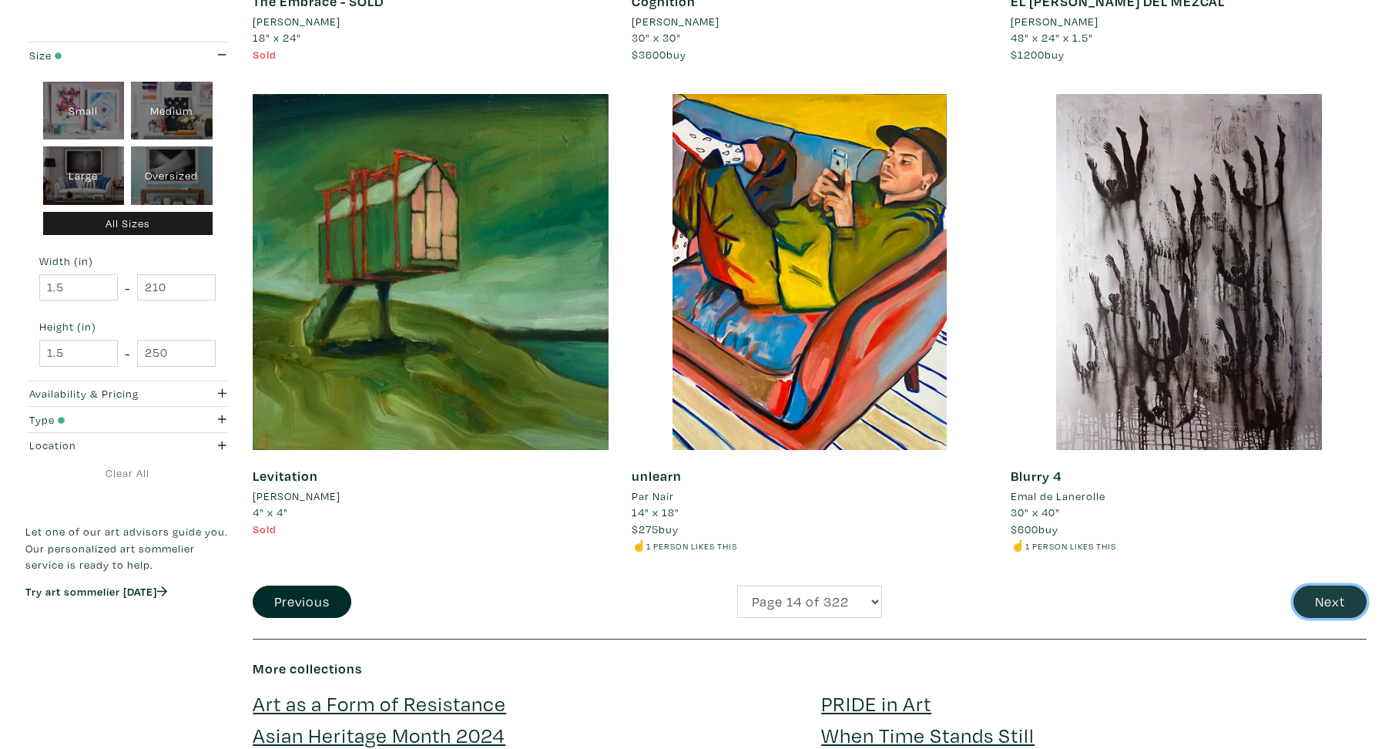
click at [1337, 602] on button "Next" at bounding box center [1329, 601] width 73 height 33
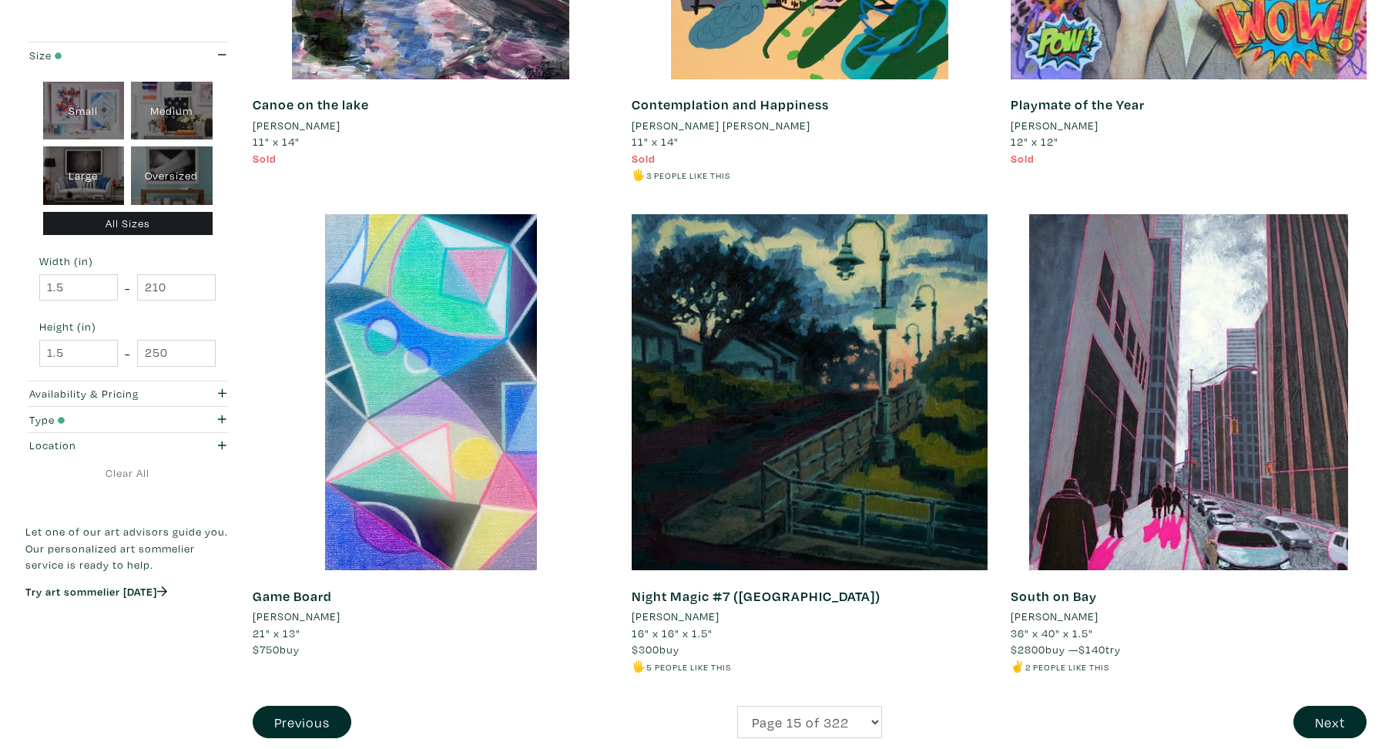
scroll to position [3624, 0]
